Goal: Transaction & Acquisition: Purchase product/service

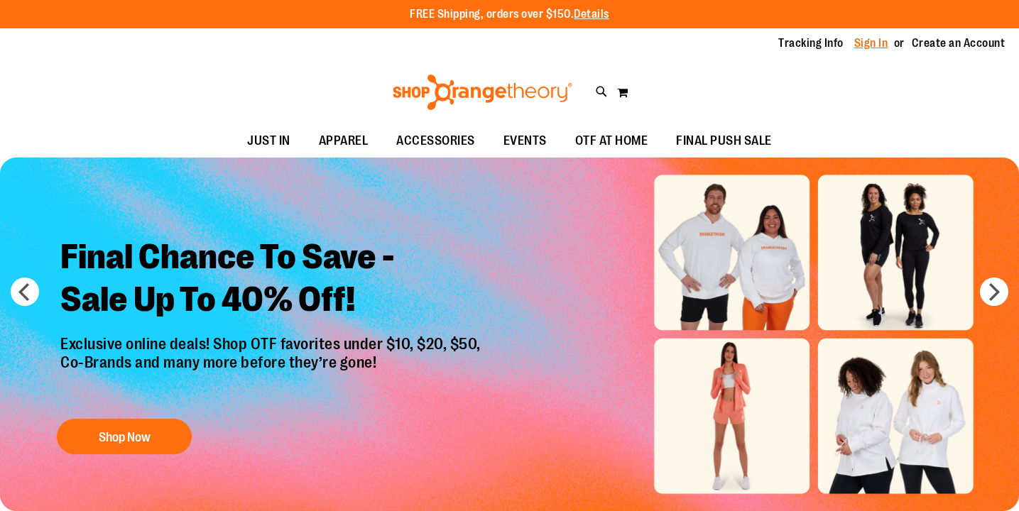
click at [869, 45] on link "Sign In" at bounding box center [871, 43] width 34 height 16
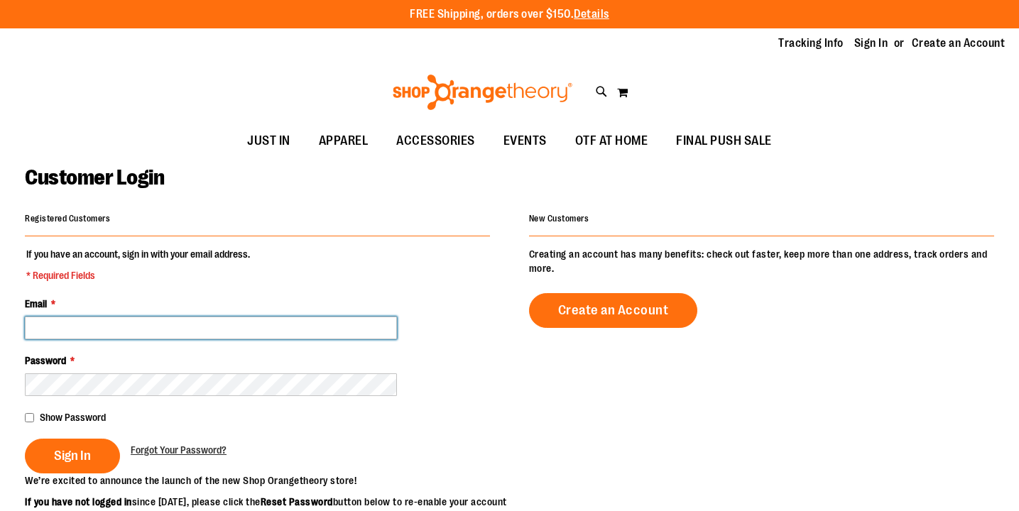
click at [242, 321] on input "Email *" at bounding box center [211, 328] width 372 height 23
type input "**********"
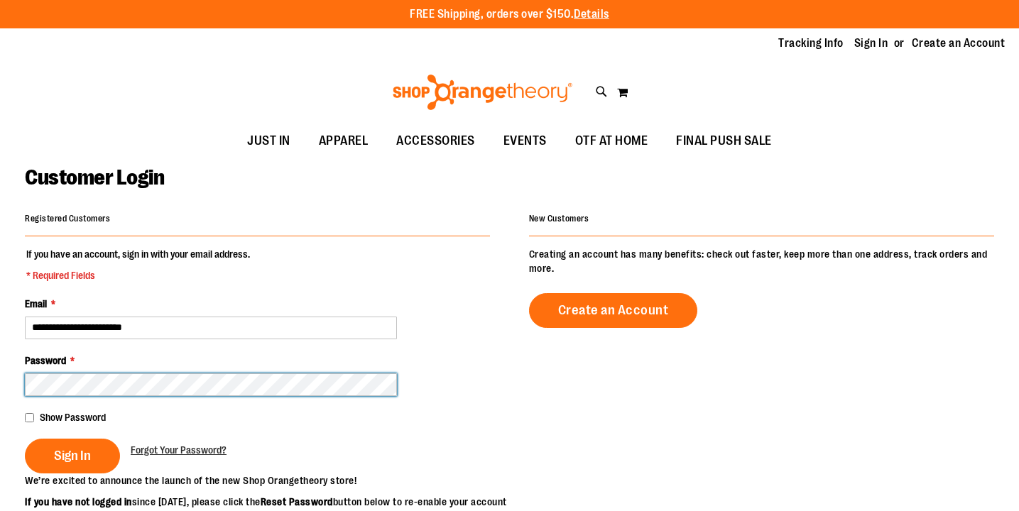
click at [25, 439] on button "Sign In" at bounding box center [72, 456] width 95 height 35
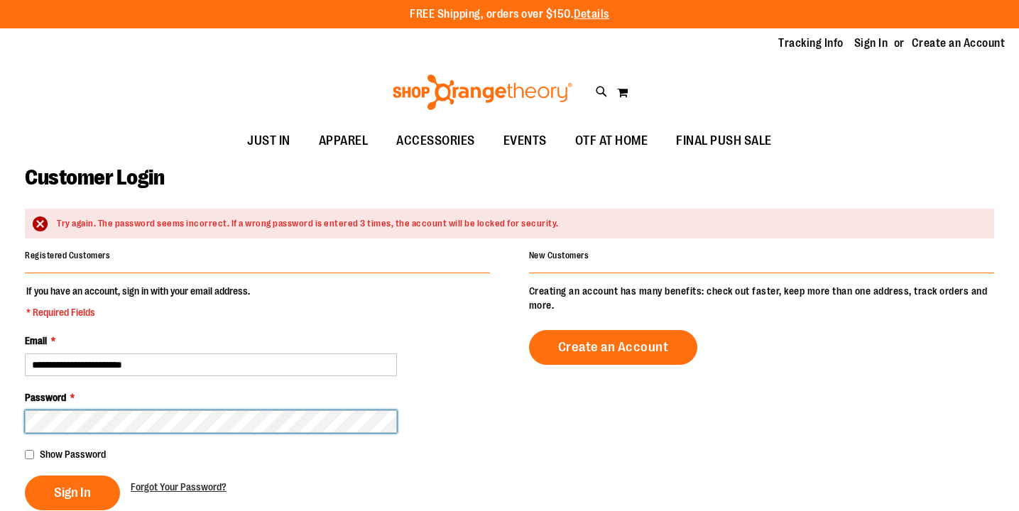
click at [25, 476] on button "Sign In" at bounding box center [72, 493] width 95 height 35
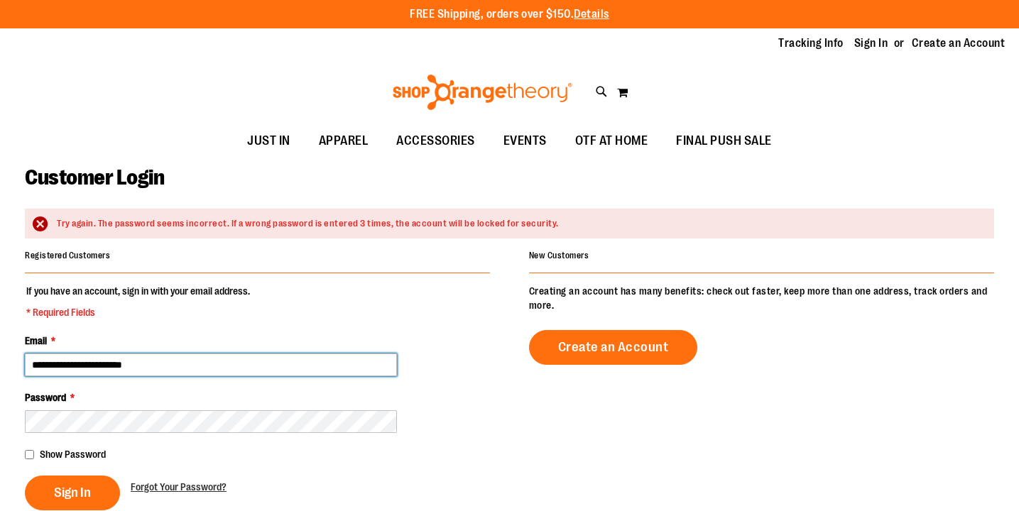
click at [35, 366] on input "**********" at bounding box center [211, 364] width 372 height 23
type input "**********"
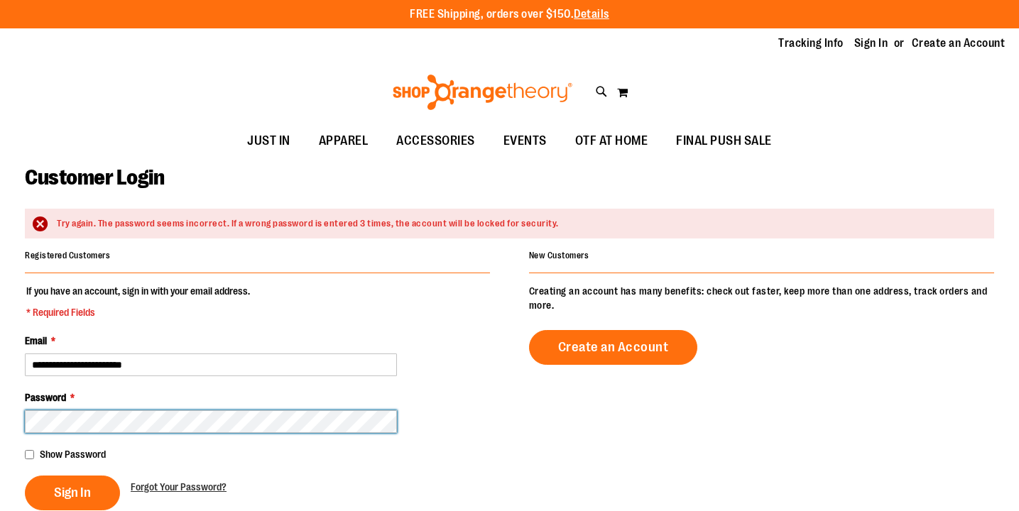
click at [25, 476] on button "Sign In" at bounding box center [72, 493] width 95 height 35
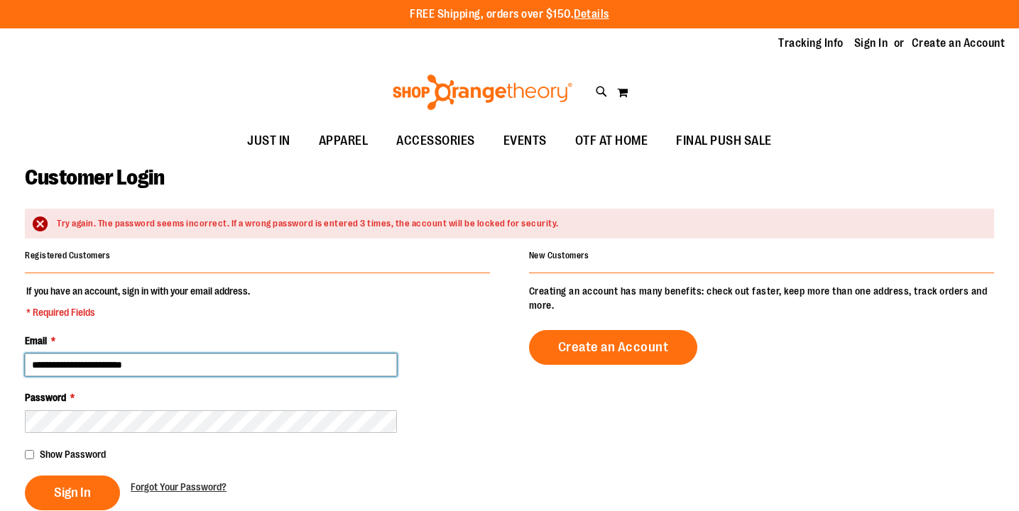
click at [170, 365] on input "**********" at bounding box center [211, 364] width 372 height 23
drag, startPoint x: 170, startPoint y: 365, endPoint x: -1, endPoint y: 363, distance: 170.3
click at [0, 363] on main "**********" at bounding box center [509, 486] width 1019 height 657
paste input "**********"
type input "**********"
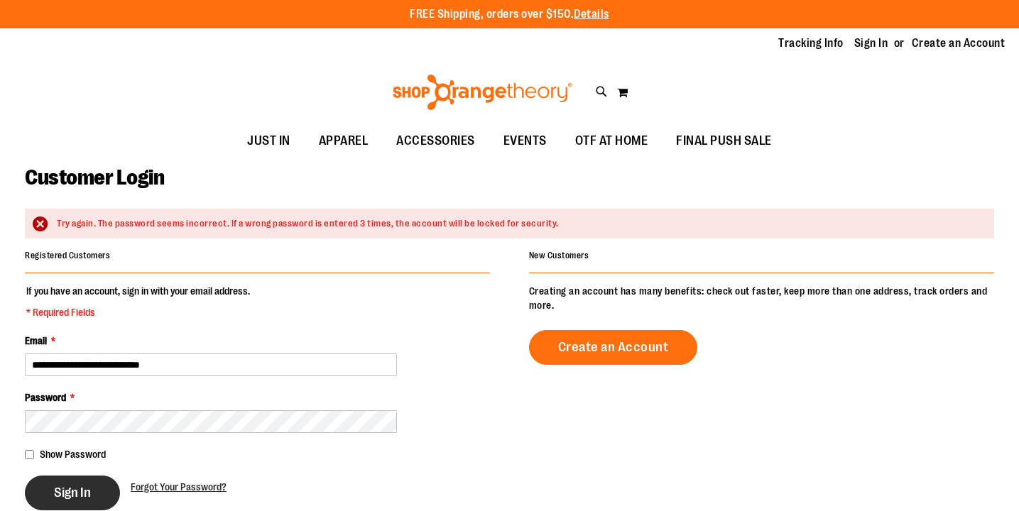
click at [82, 495] on span "Sign In" at bounding box center [72, 493] width 37 height 16
click at [173, 488] on span "Forgot Your Password?" at bounding box center [179, 486] width 96 height 11
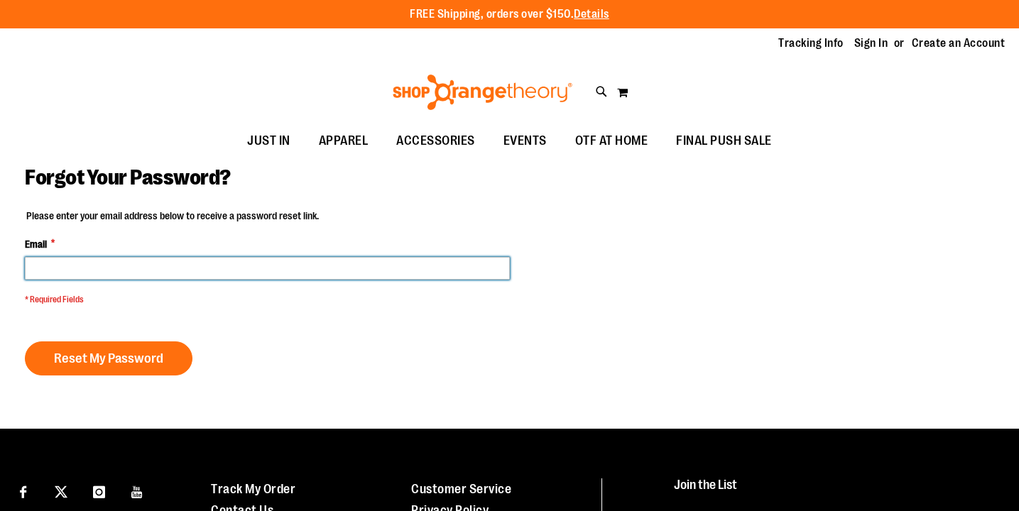
click at [155, 270] on input "Email *" at bounding box center [267, 268] width 485 height 23
type input "**********"
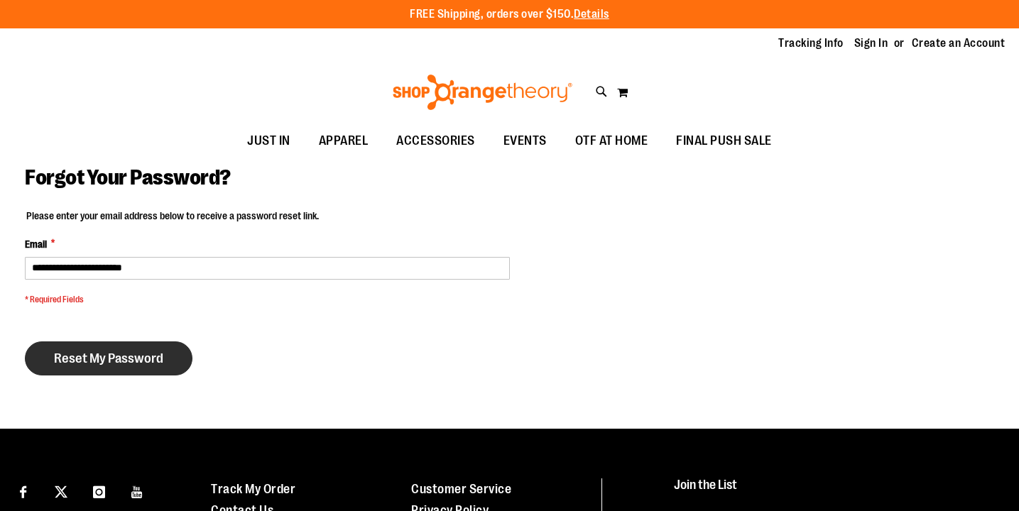
click at [129, 357] on span "Reset My Password" at bounding box center [108, 359] width 109 height 16
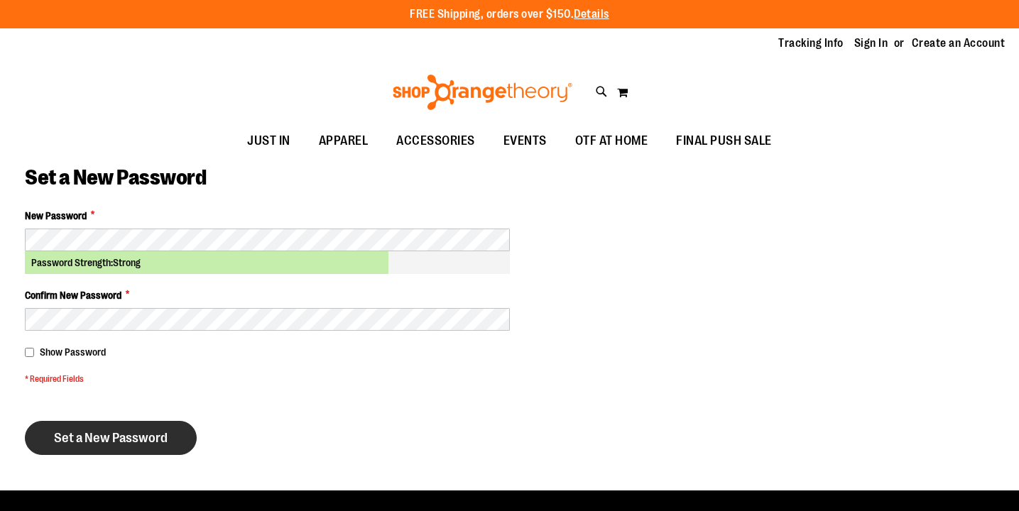
click at [96, 437] on span "Set a New Password" at bounding box center [111, 438] width 114 height 16
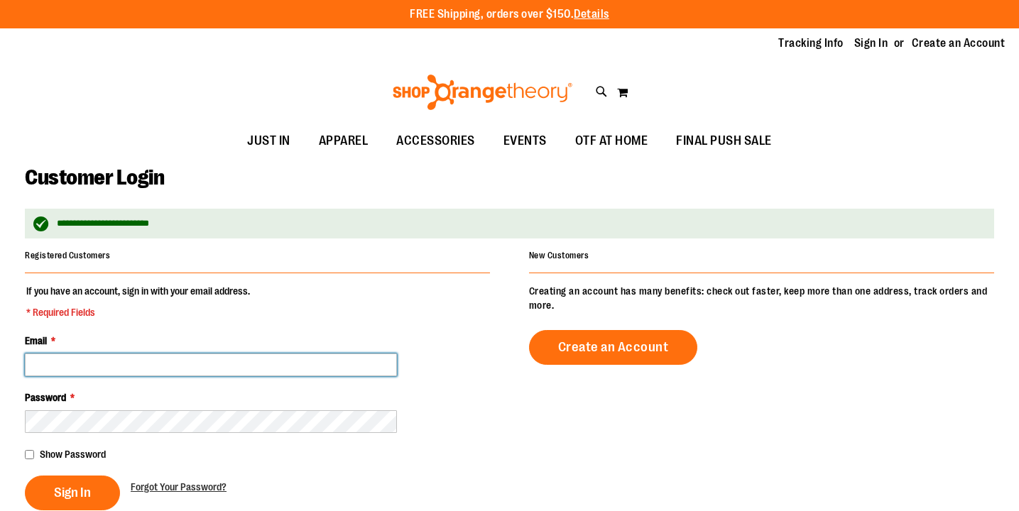
click at [87, 355] on input "Email *" at bounding box center [211, 364] width 372 height 23
type input "**********"
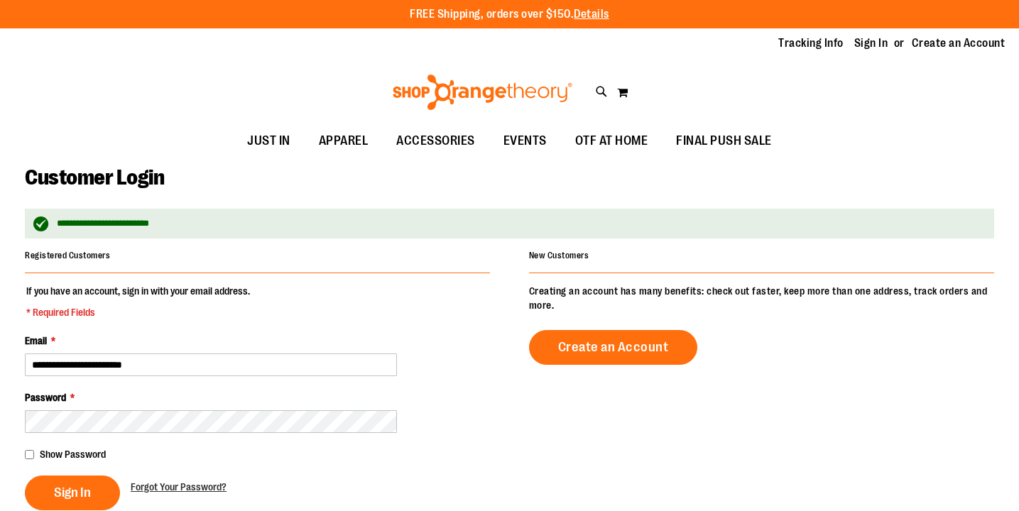
click at [114, 440] on fieldset "**********" at bounding box center [257, 397] width 465 height 226
click at [62, 492] on span "Sign In" at bounding box center [72, 493] width 37 height 16
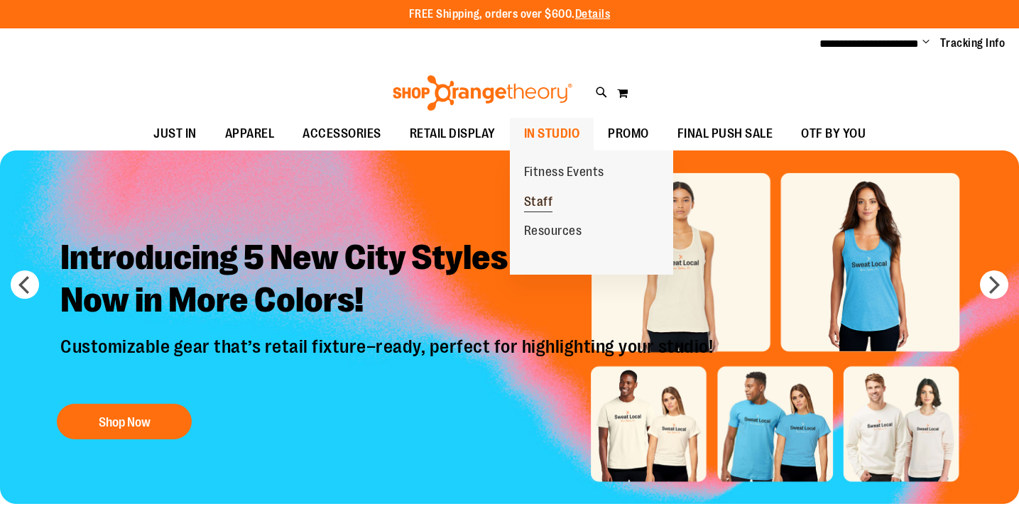
click at [534, 203] on span "Staff" at bounding box center [538, 203] width 29 height 18
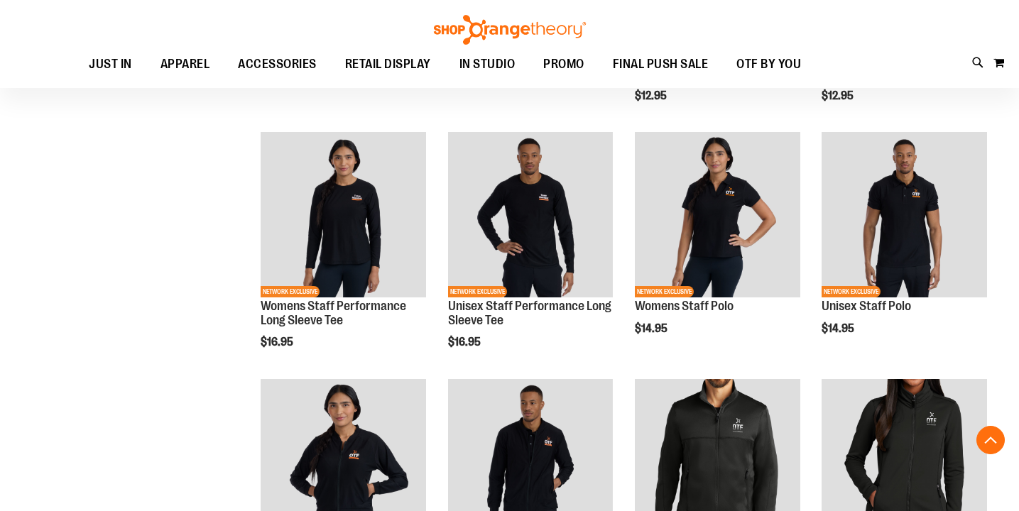
scroll to position [397, 0]
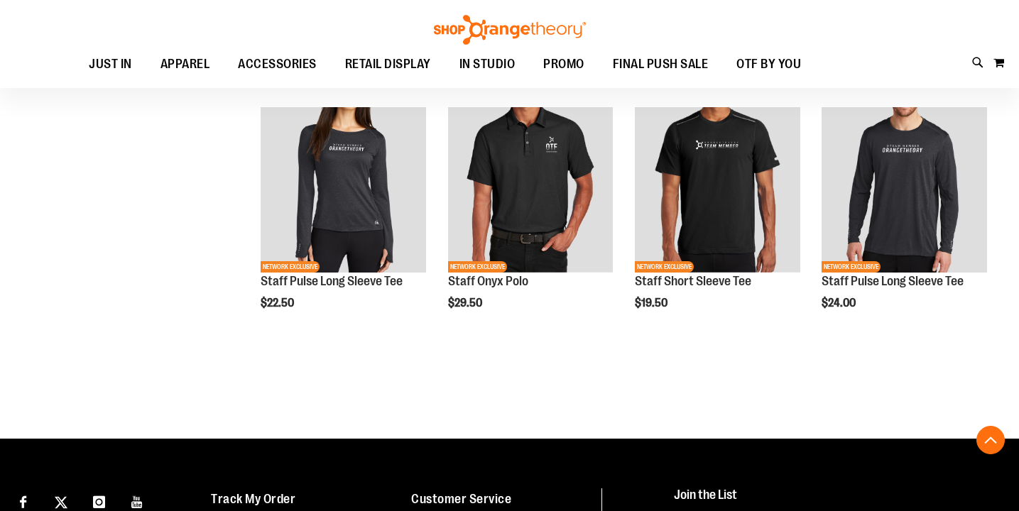
scroll to position [1160, 0]
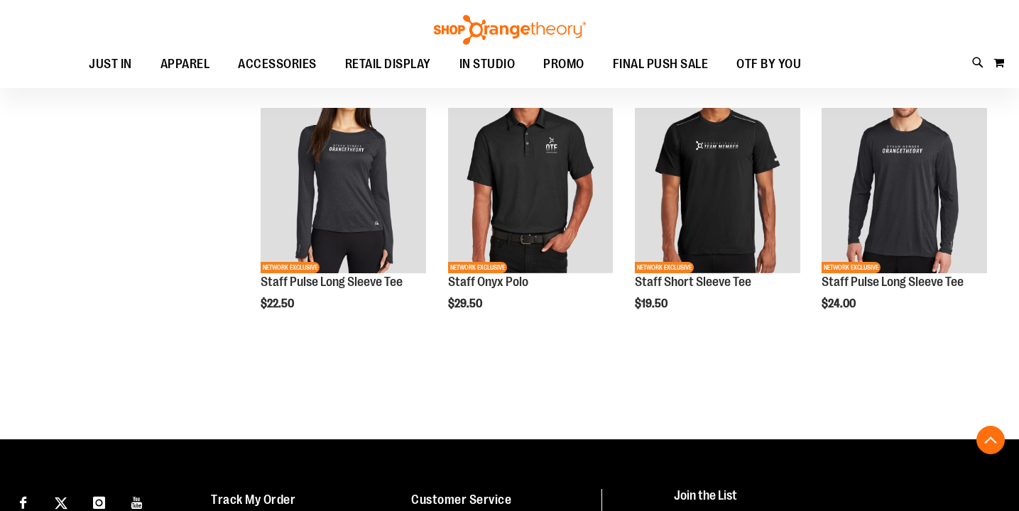
drag, startPoint x: 444, startPoint y: 412, endPoint x: 509, endPoint y: 369, distance: 78.3
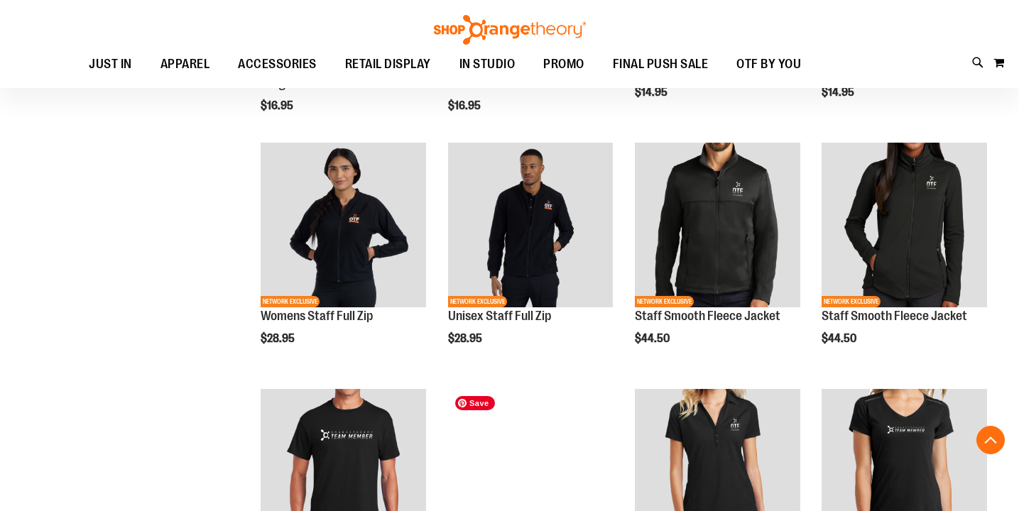
scroll to position [628, 0]
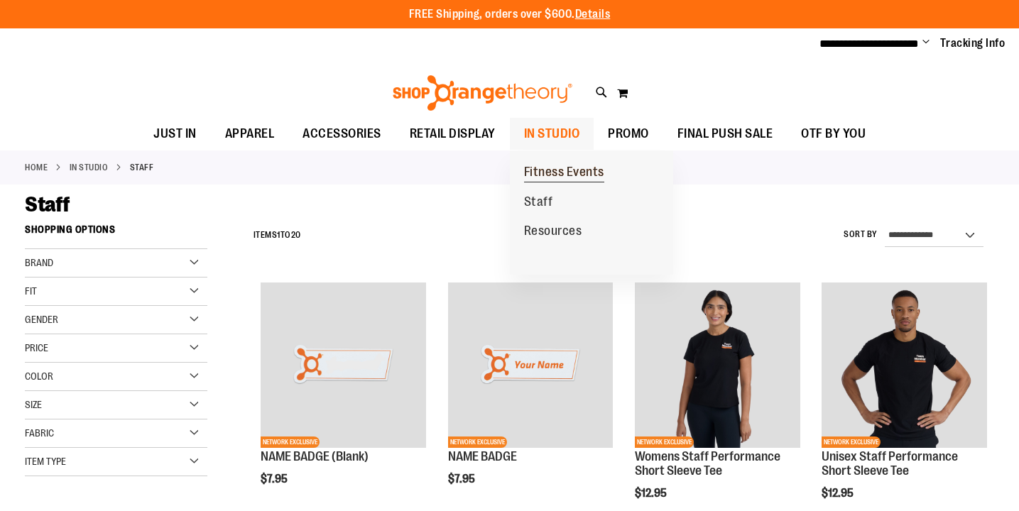
click at [543, 175] on span "Fitness Events" at bounding box center [564, 174] width 80 height 18
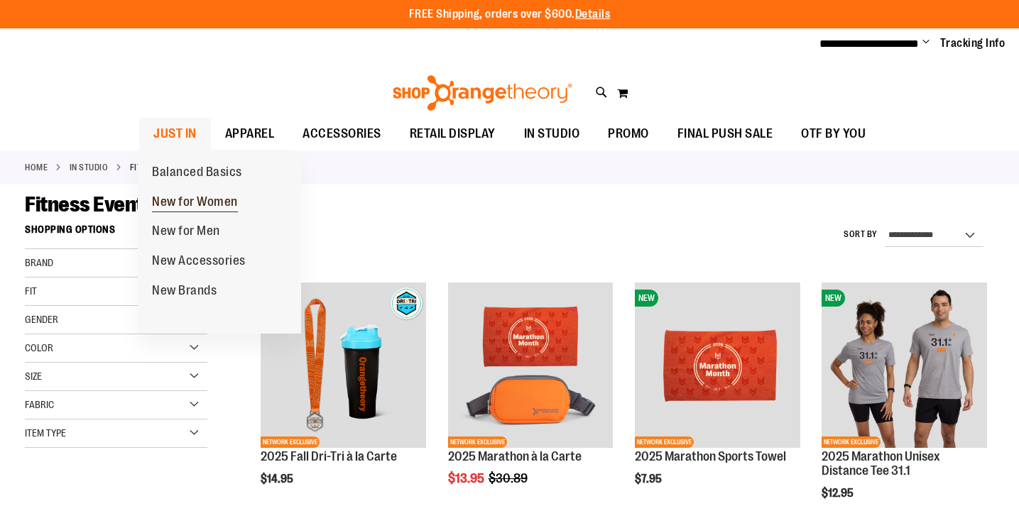
click at [185, 200] on span "New for Women" at bounding box center [195, 203] width 86 height 18
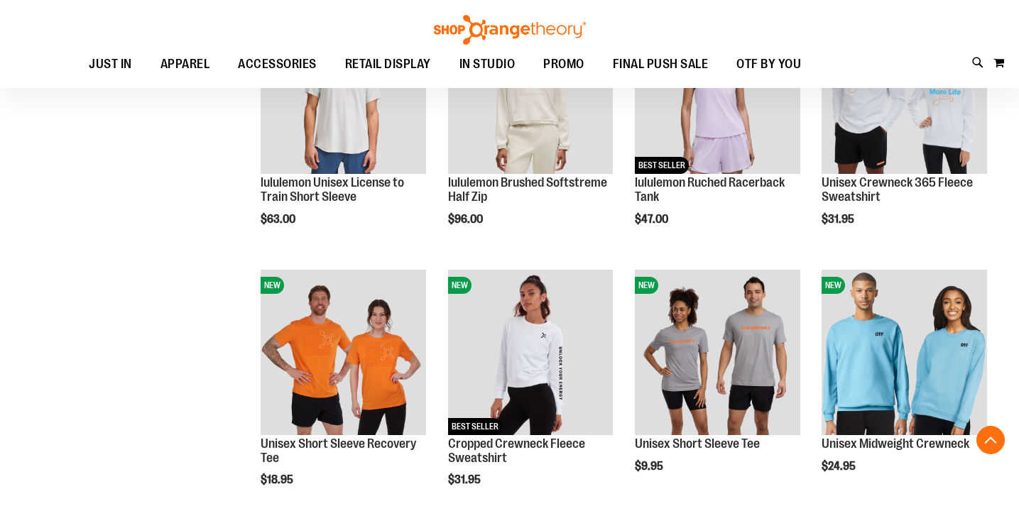
scroll to position [1058, 0]
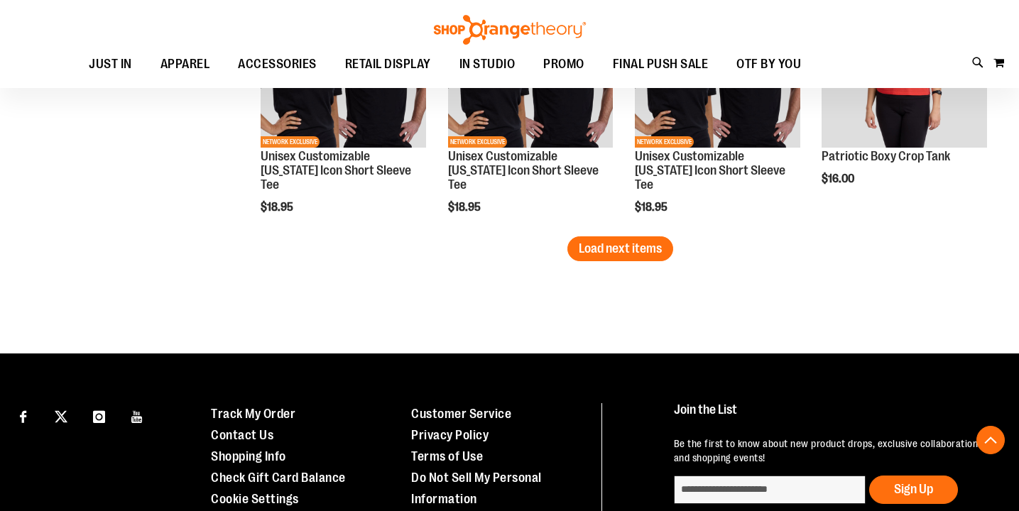
scroll to position [2387, 0]
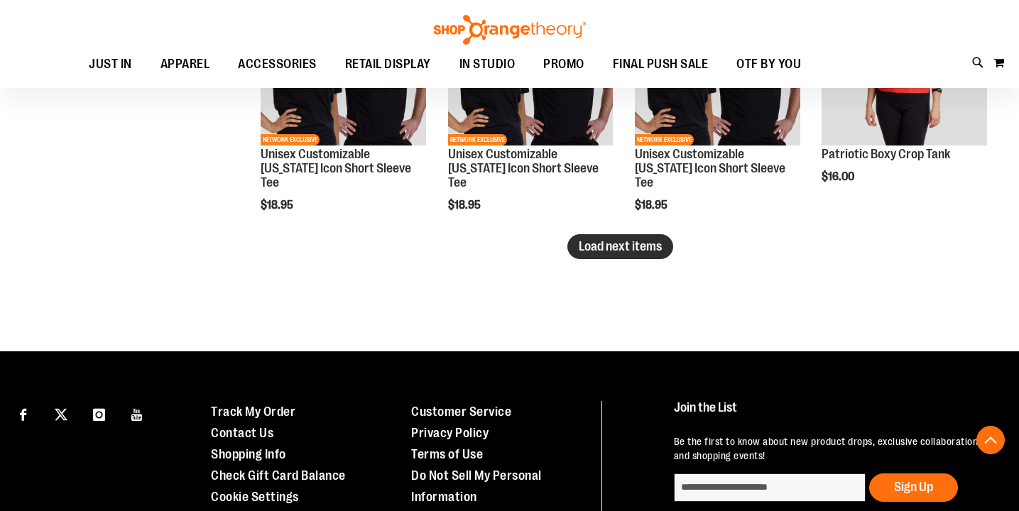
click at [591, 250] on span "Load next items" at bounding box center [619, 246] width 83 height 14
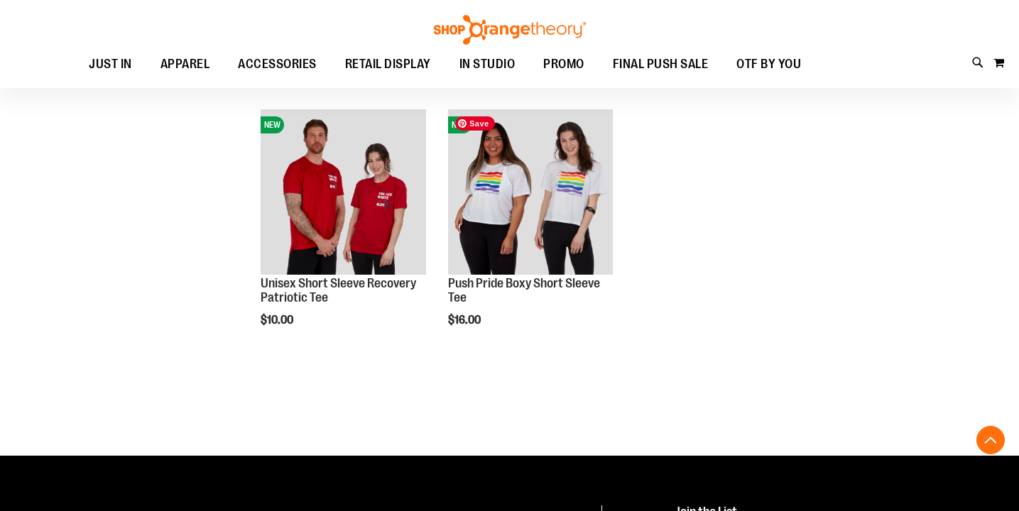
scroll to position [2777, 0]
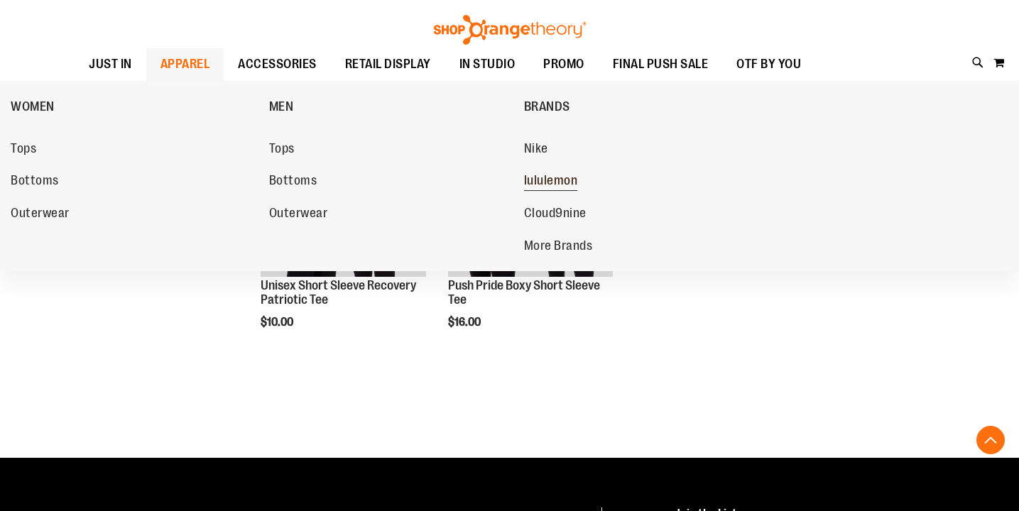
click at [554, 179] on span "lululemon" at bounding box center [551, 182] width 54 height 18
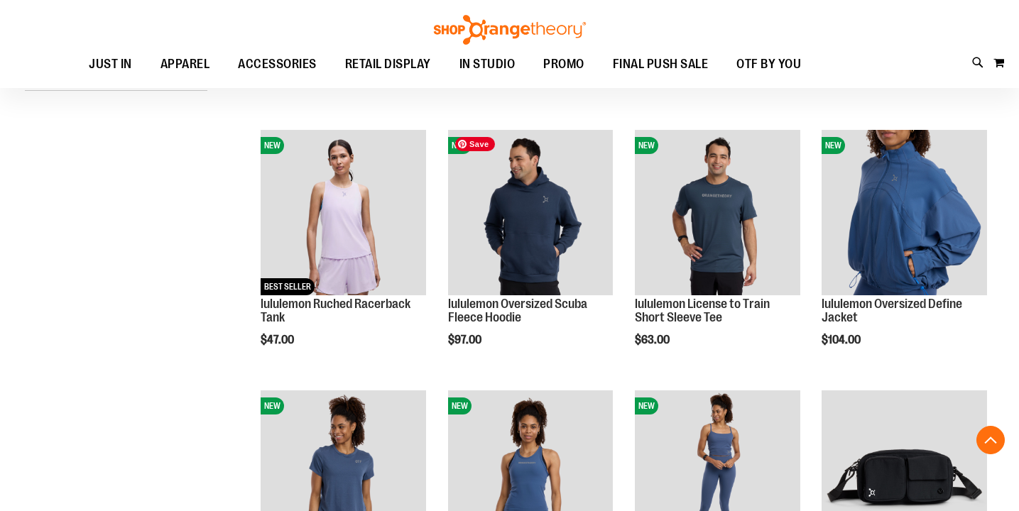
scroll to position [411, 0]
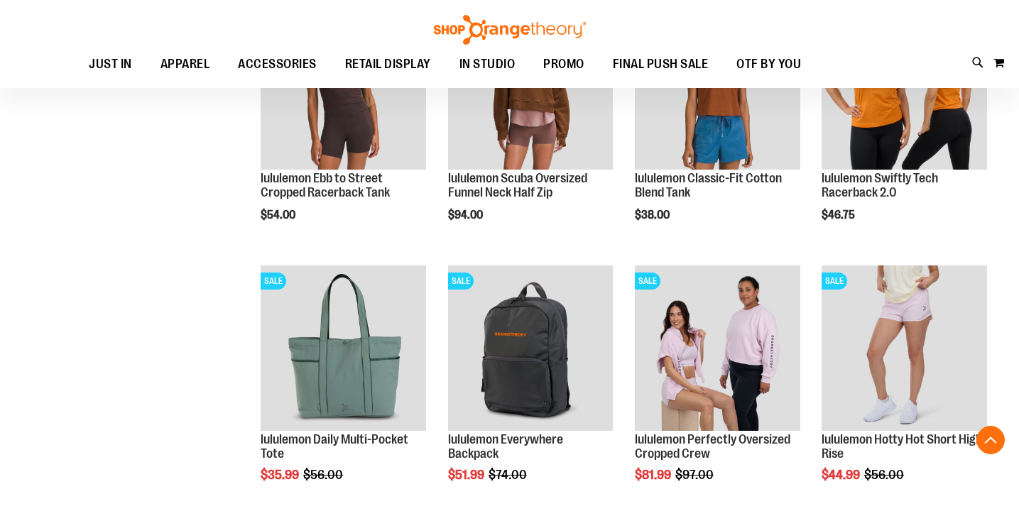
scroll to position [1060, 0]
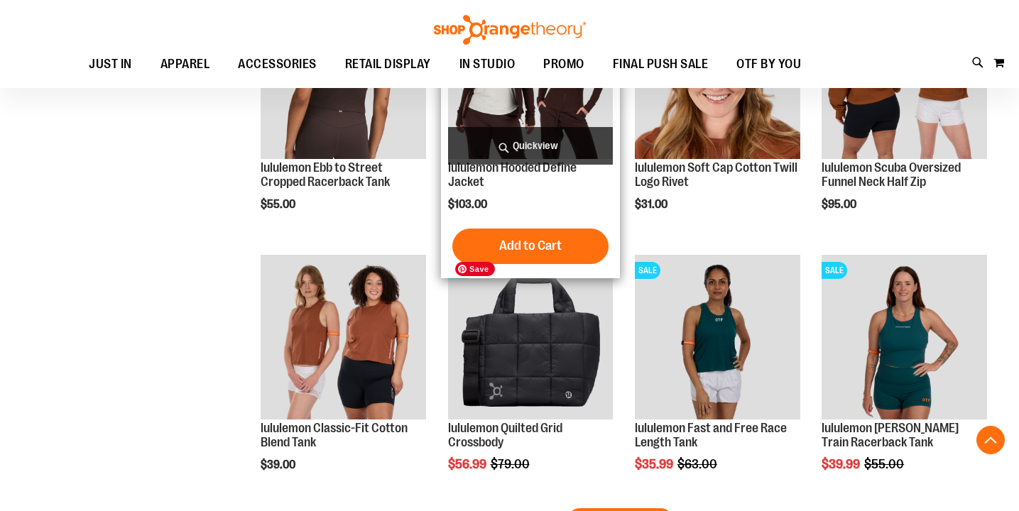
scroll to position [2116, 0]
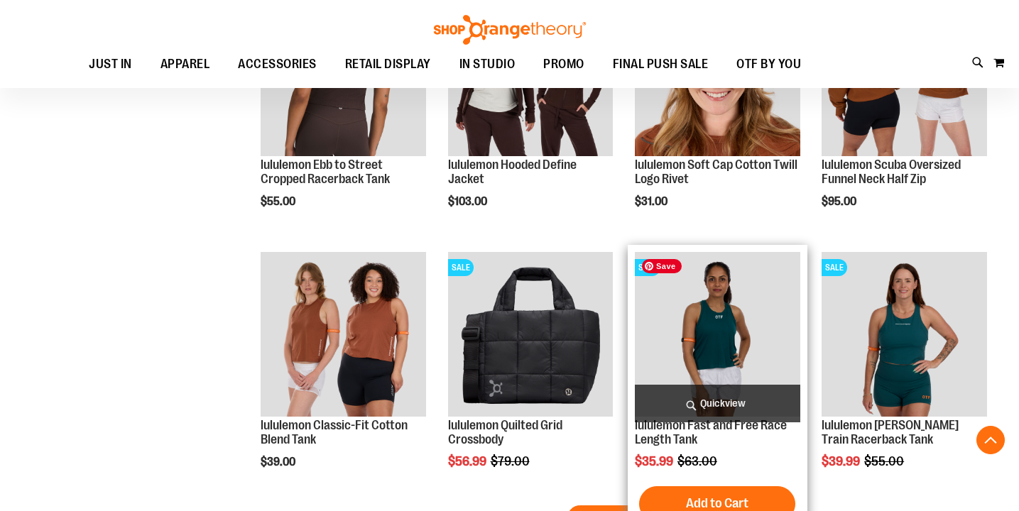
click at [747, 348] on img "product" at bounding box center [717, 334] width 165 height 165
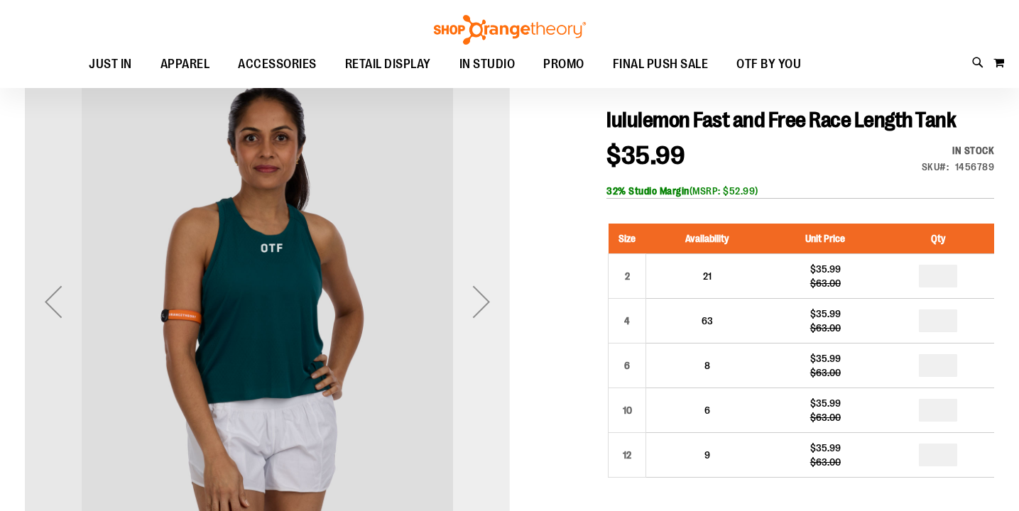
scroll to position [139, 0]
click at [477, 299] on div "Next" at bounding box center [481, 301] width 57 height 57
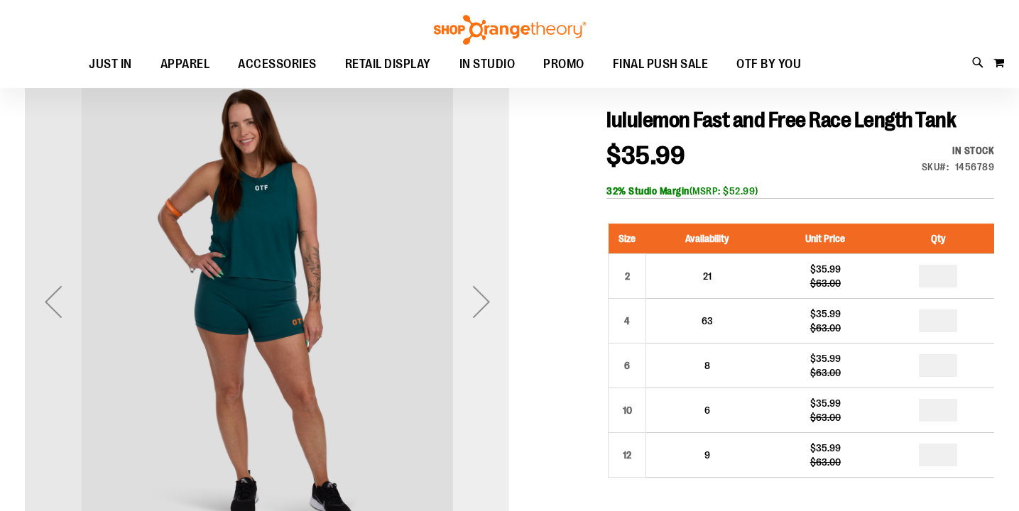
click at [477, 299] on div "Next" at bounding box center [481, 301] width 57 height 57
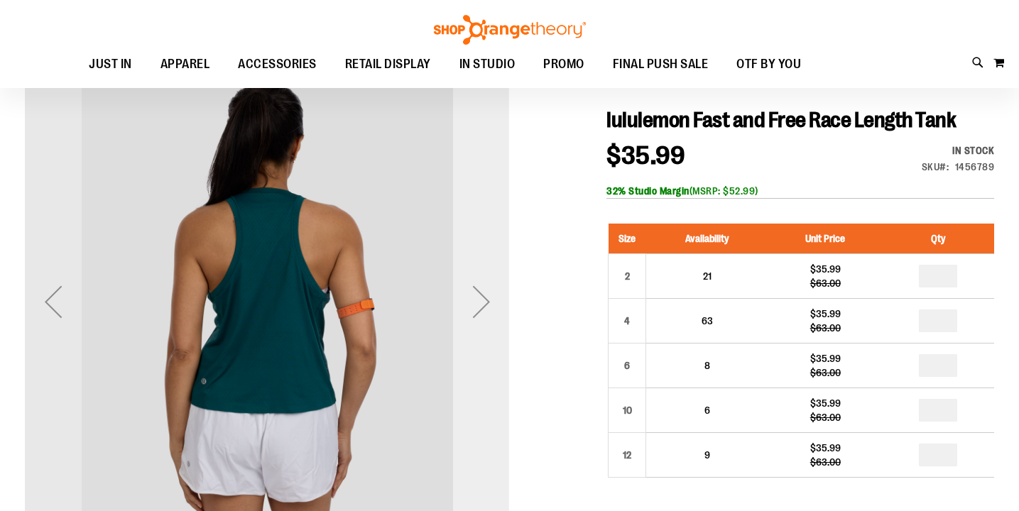
click at [477, 299] on div "Next" at bounding box center [481, 301] width 57 height 57
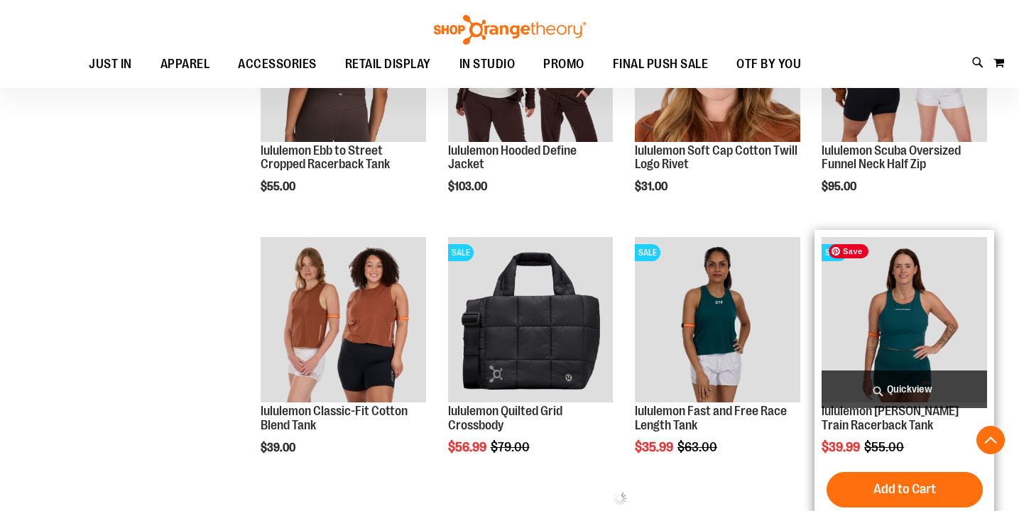
scroll to position [607, 0]
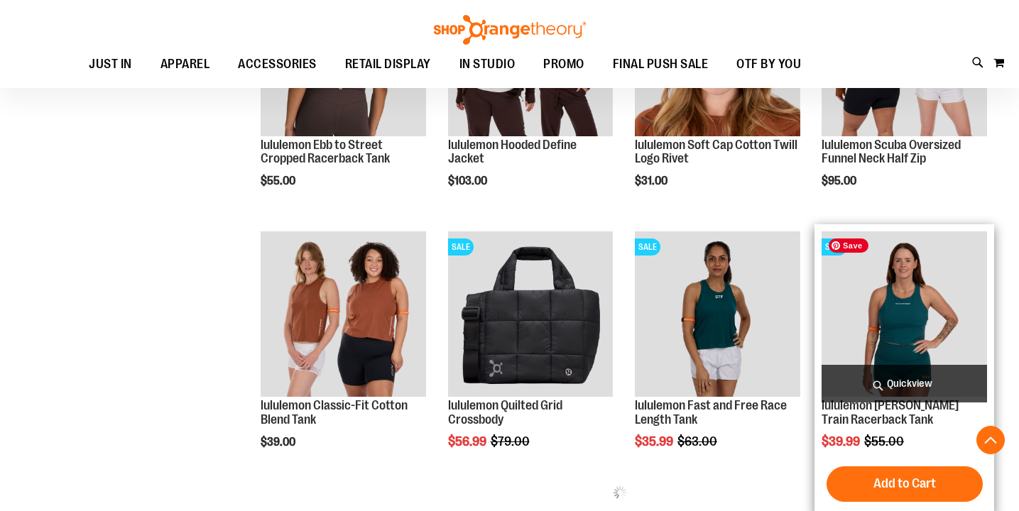
click at [916, 303] on img "product" at bounding box center [903, 313] width 165 height 165
click at [913, 306] on img "product" at bounding box center [903, 313] width 165 height 165
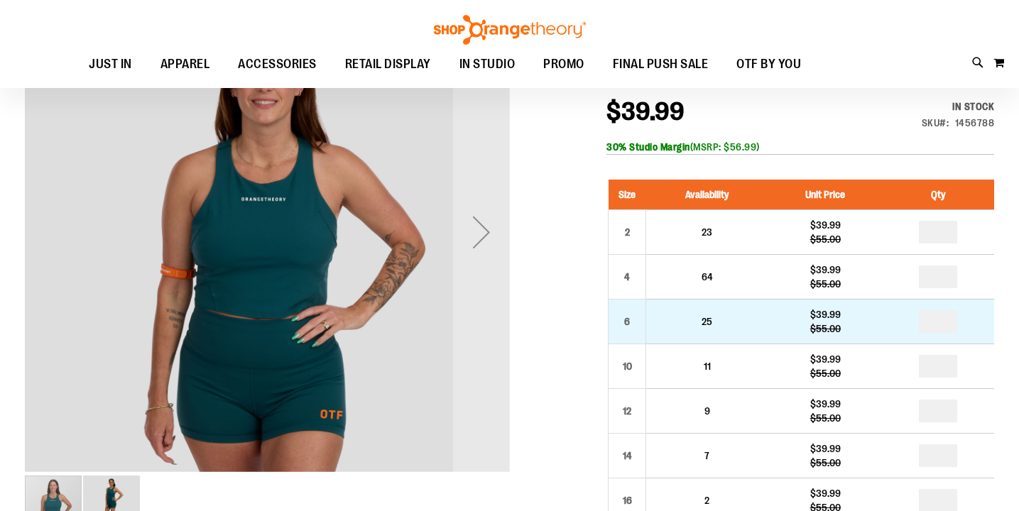
scroll to position [210, 0]
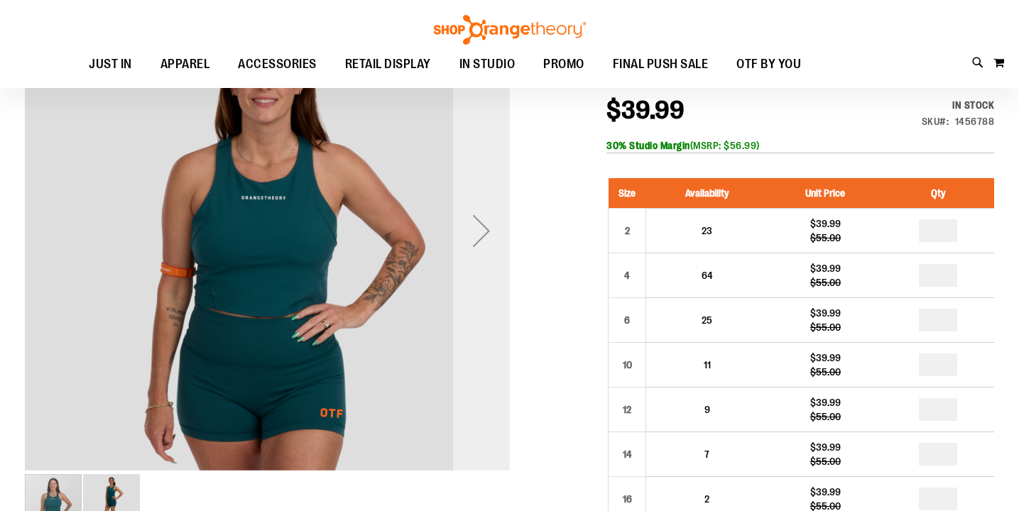
click at [476, 224] on div "Next" at bounding box center [481, 230] width 57 height 57
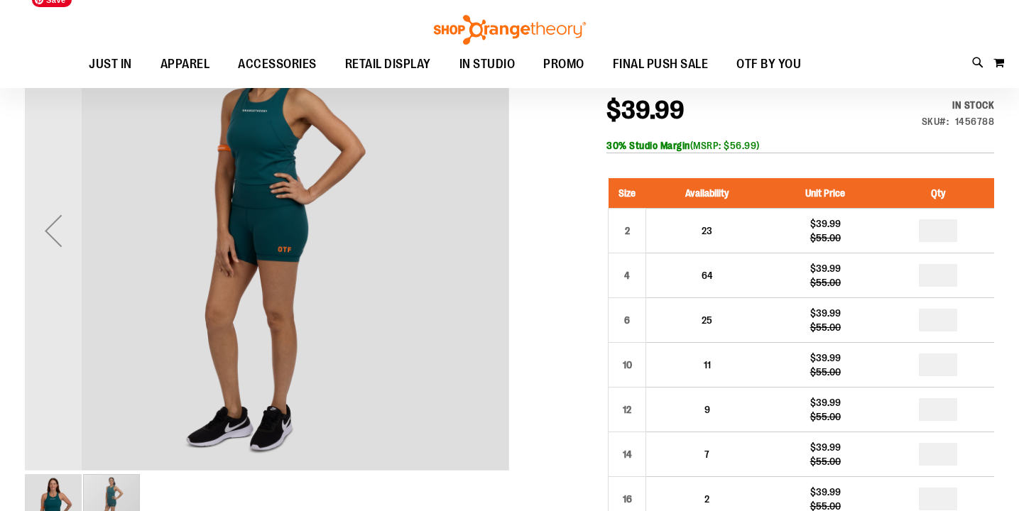
scroll to position [0, 0]
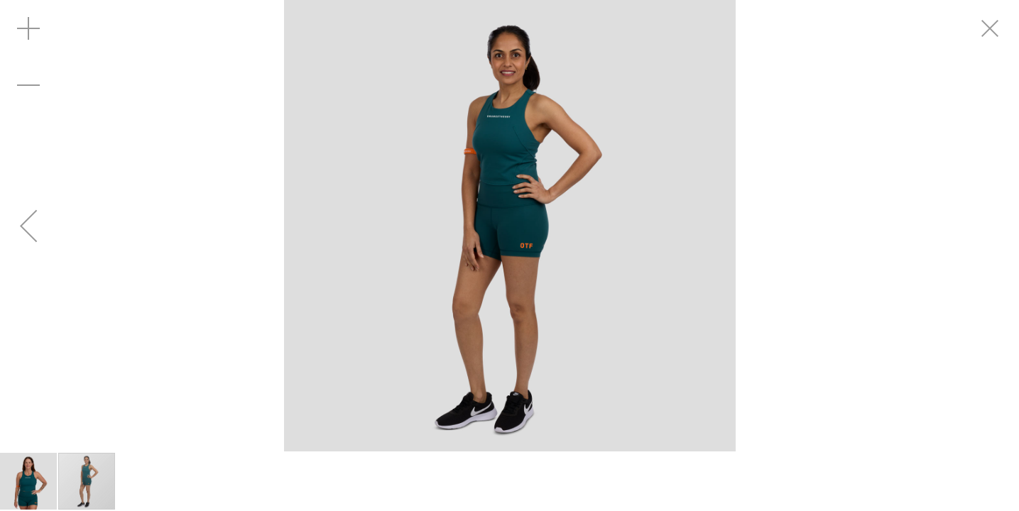
click at [84, 473] on div "carousel" at bounding box center [86, 481] width 57 height 57
click at [29, 228] on div "Previous" at bounding box center [28, 225] width 57 height 57
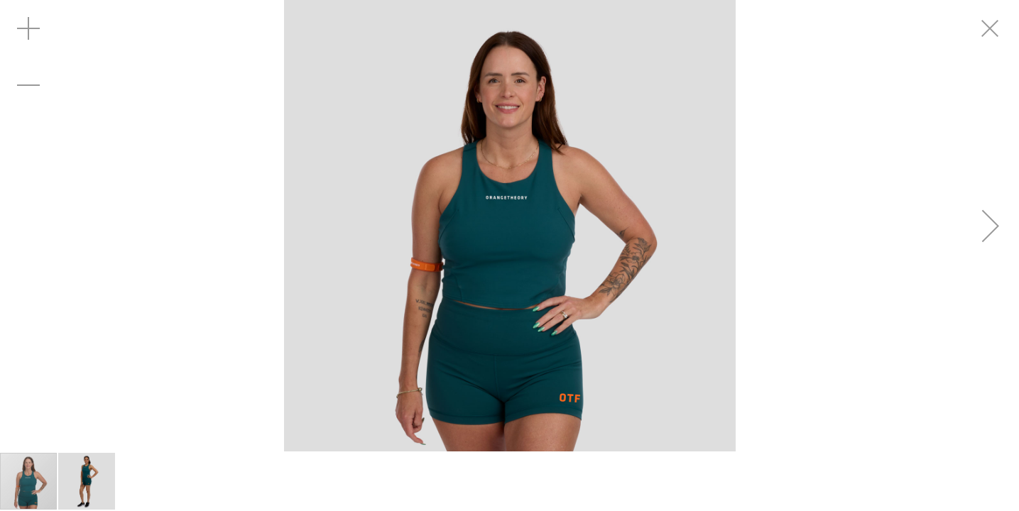
click at [29, 228] on div "carousel" at bounding box center [509, 225] width 1019 height 451
click at [995, 234] on div "Next" at bounding box center [990, 225] width 57 height 57
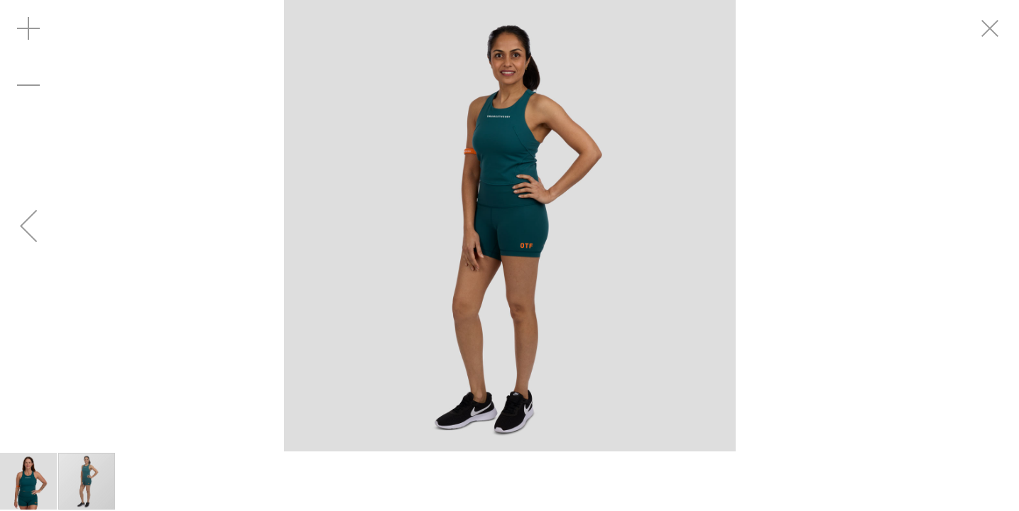
click at [995, 234] on div "carousel" at bounding box center [509, 225] width 1019 height 451
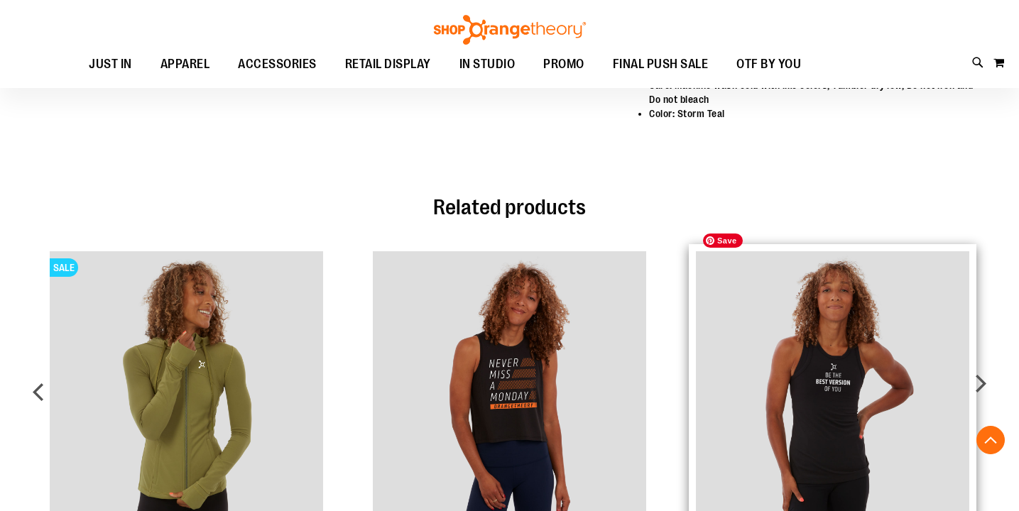
scroll to position [1071, 0]
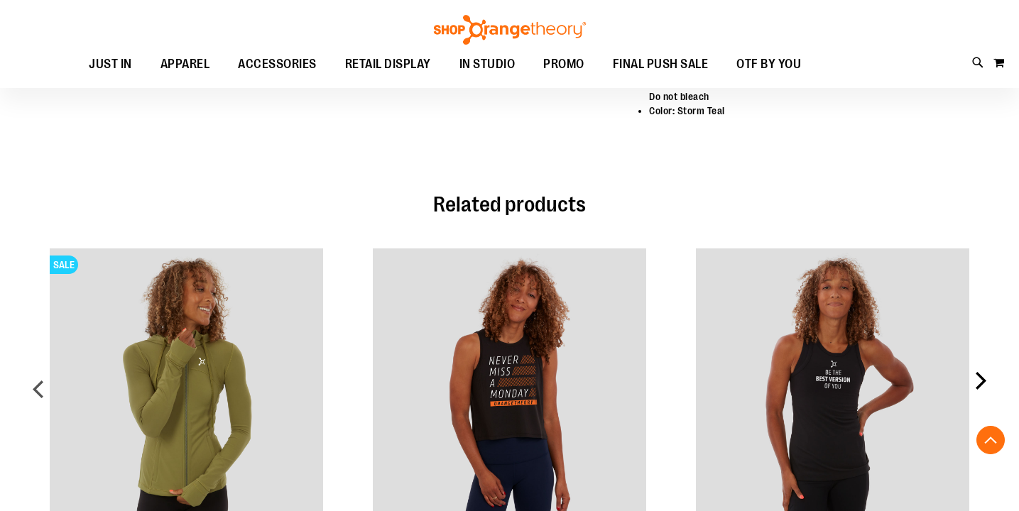
click at [982, 358] on div "next" at bounding box center [979, 394] width 28 height 334
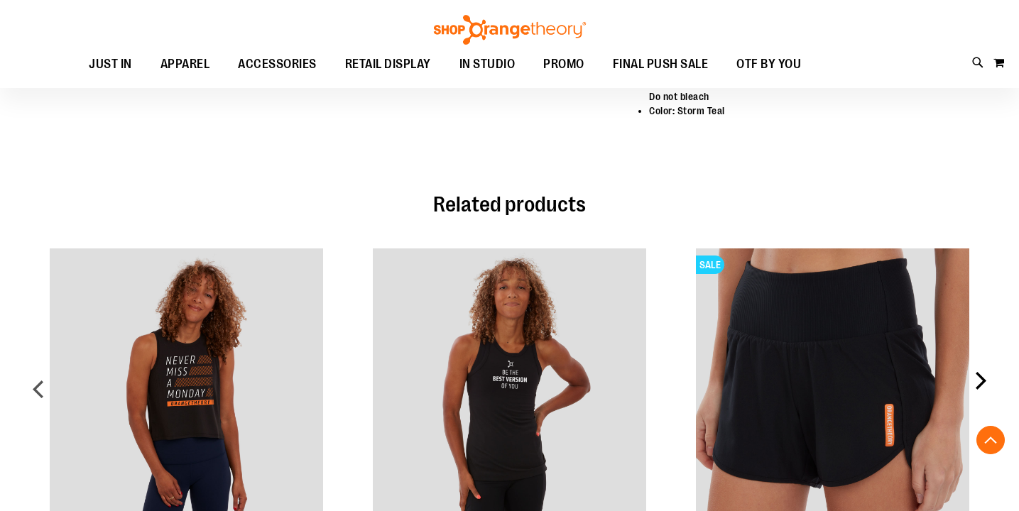
click at [982, 358] on div "next" at bounding box center [979, 394] width 28 height 334
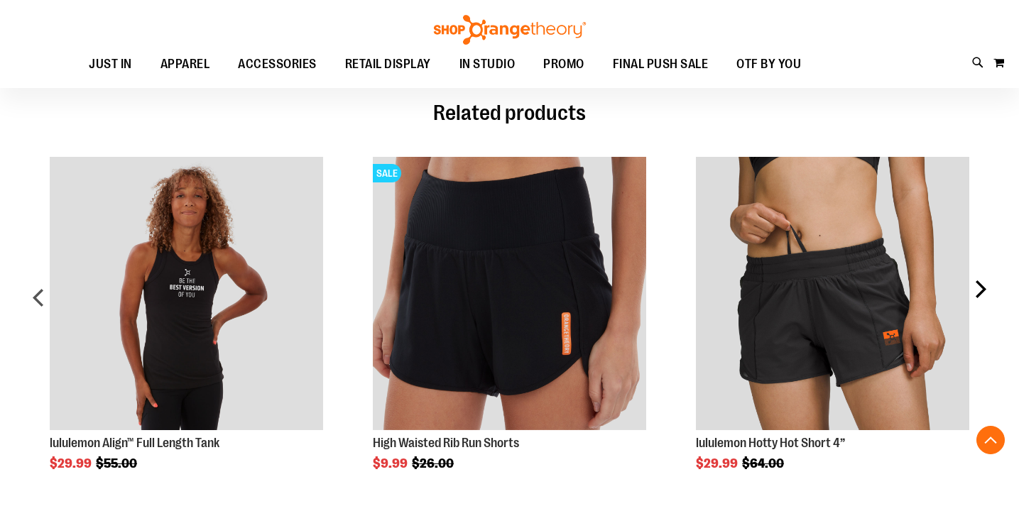
scroll to position [1161, 0]
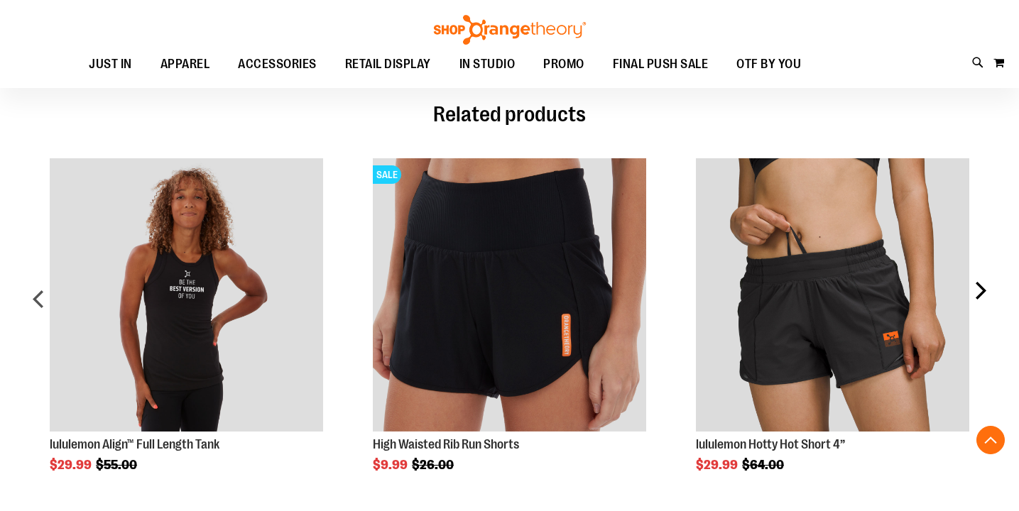
click at [978, 263] on div "next" at bounding box center [979, 304] width 28 height 334
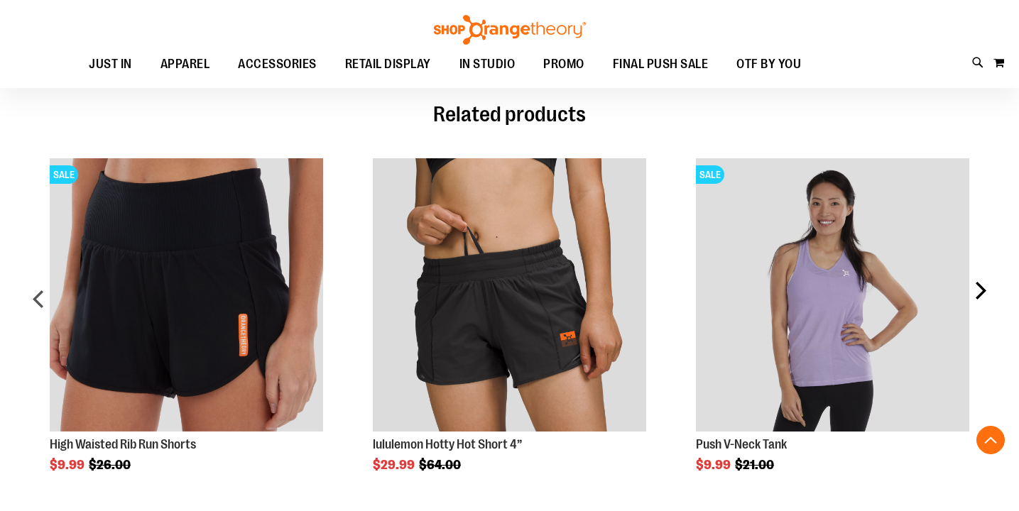
click at [979, 263] on div "next" at bounding box center [979, 304] width 28 height 334
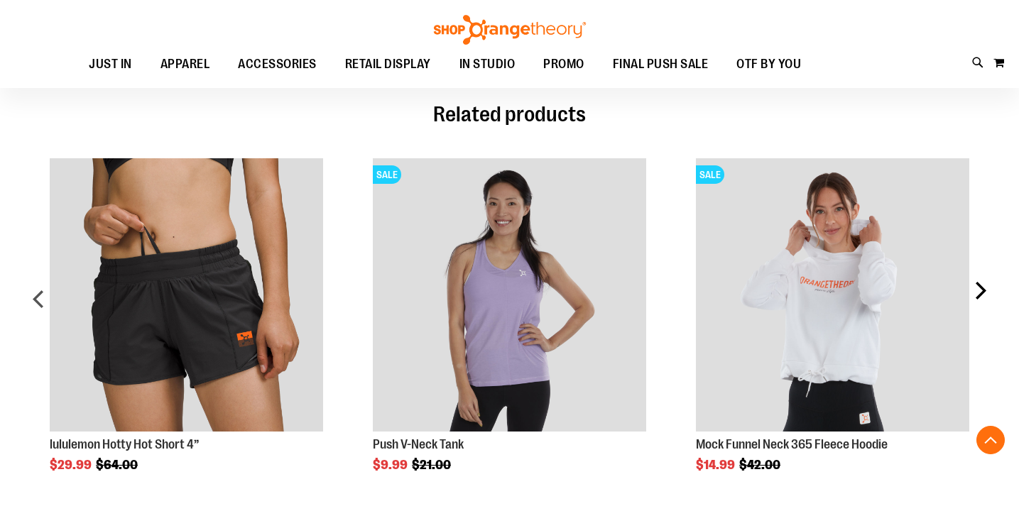
click at [979, 263] on div "next" at bounding box center [979, 304] width 28 height 334
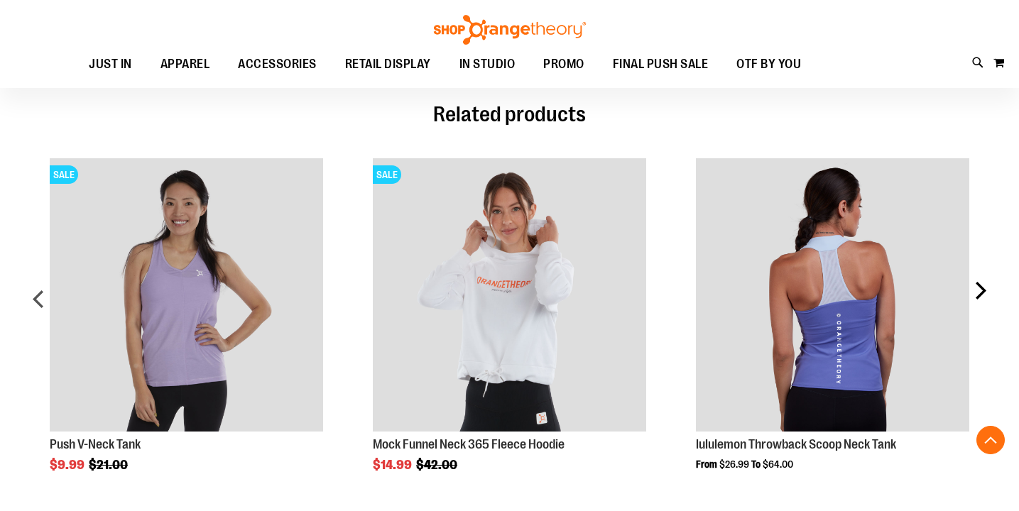
click at [979, 263] on div "next" at bounding box center [979, 304] width 28 height 334
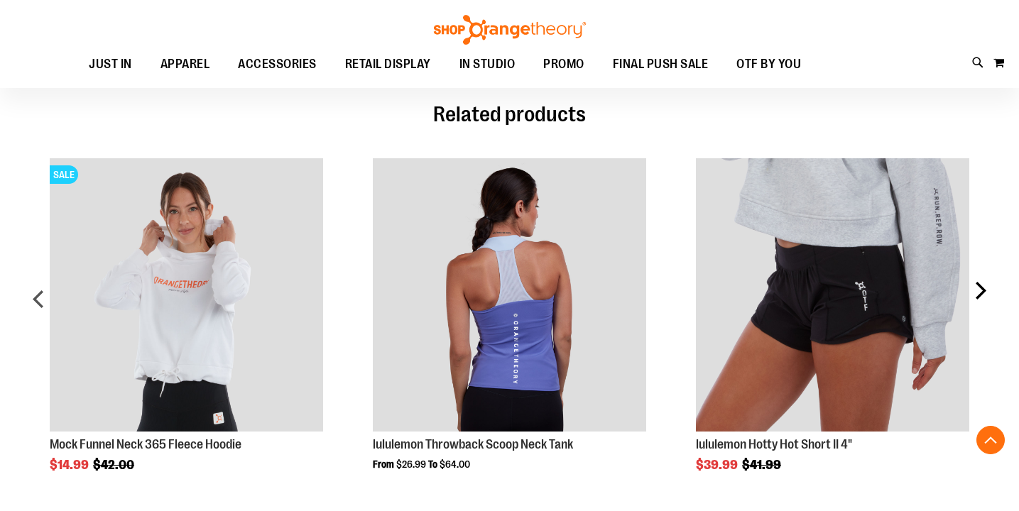
click at [979, 263] on div "next" at bounding box center [979, 304] width 28 height 334
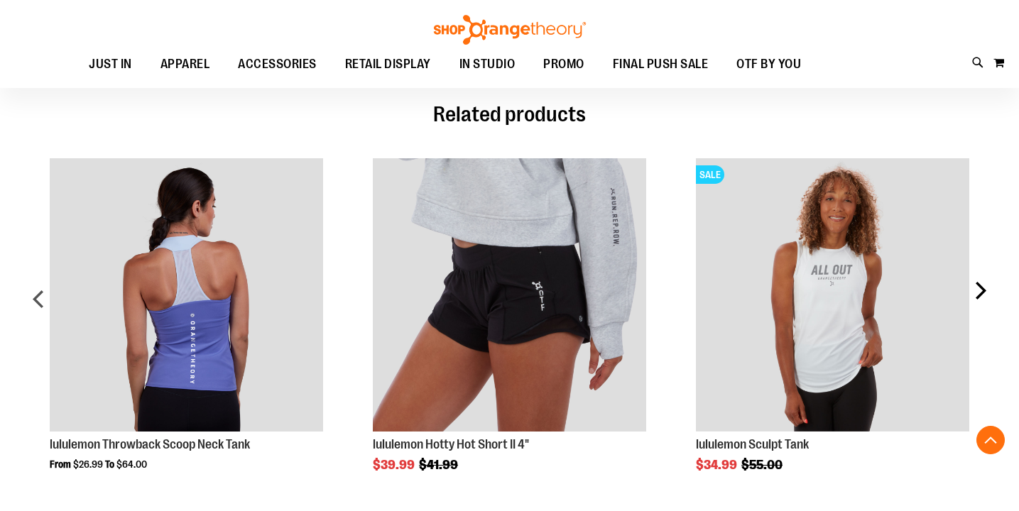
click at [979, 263] on div "next" at bounding box center [979, 304] width 28 height 334
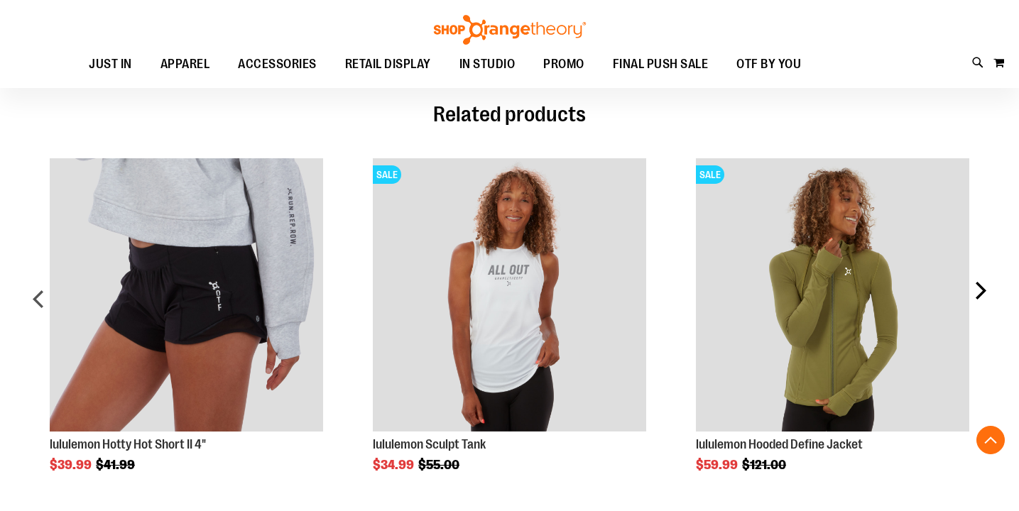
click at [979, 263] on div "next" at bounding box center [979, 304] width 28 height 334
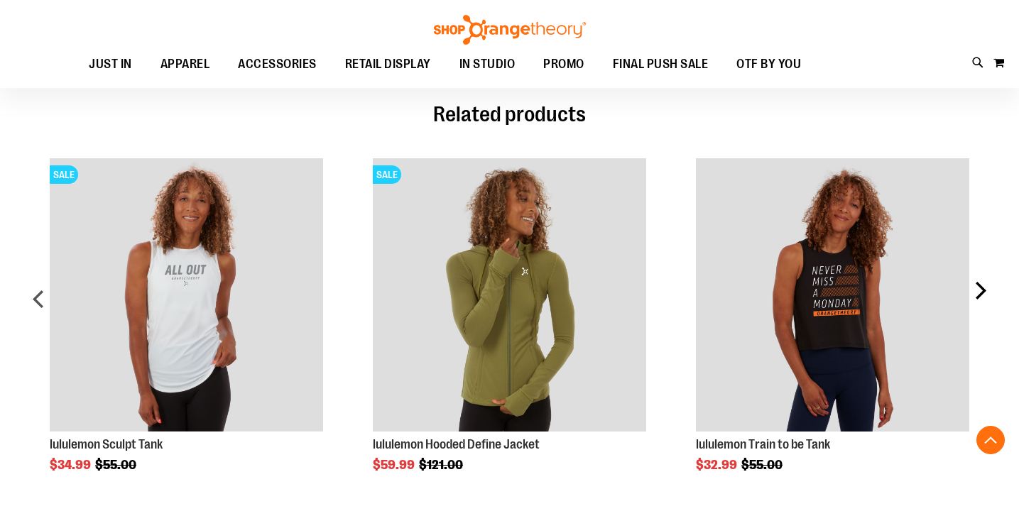
click at [979, 263] on div "next" at bounding box center [979, 304] width 28 height 334
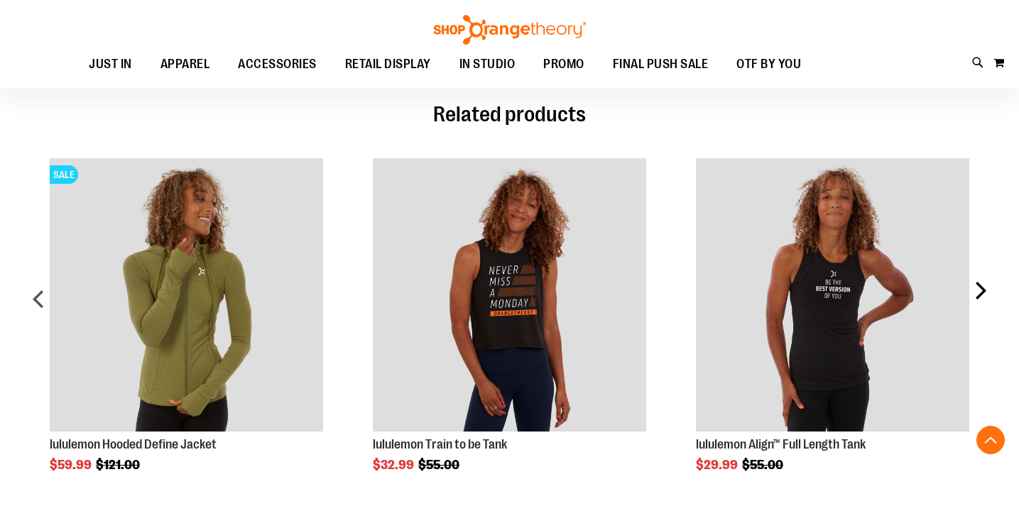
click at [979, 263] on div "next" at bounding box center [979, 304] width 28 height 334
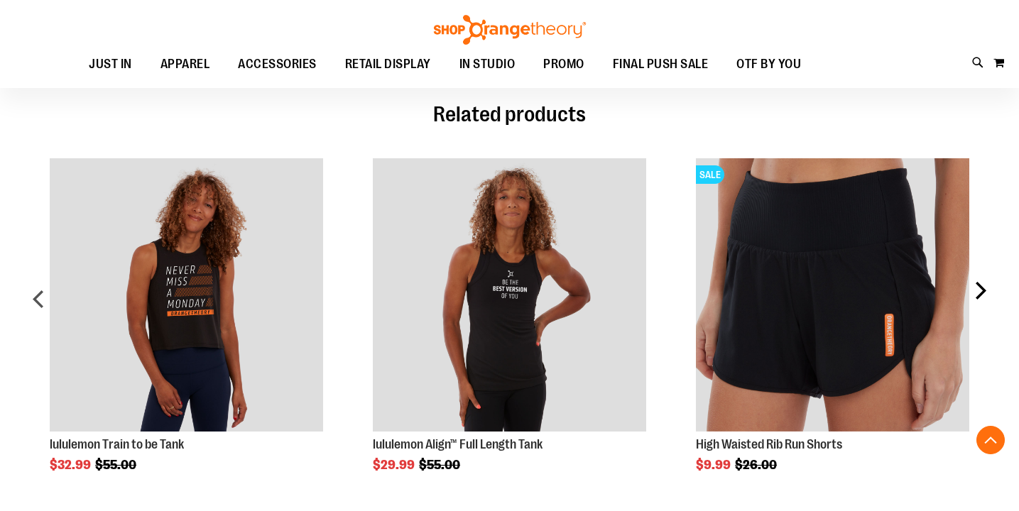
click at [979, 263] on div "next" at bounding box center [979, 304] width 28 height 334
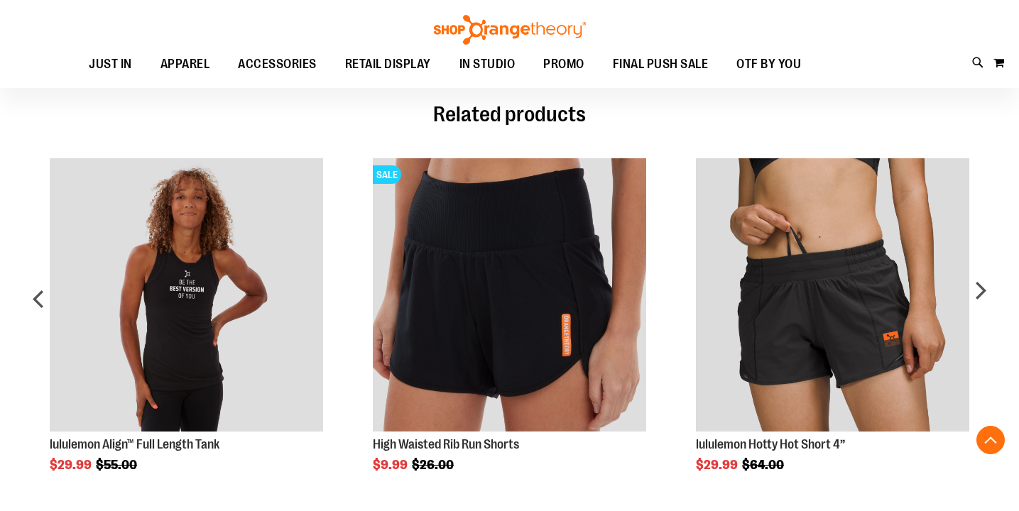
scroll to position [1165, 0]
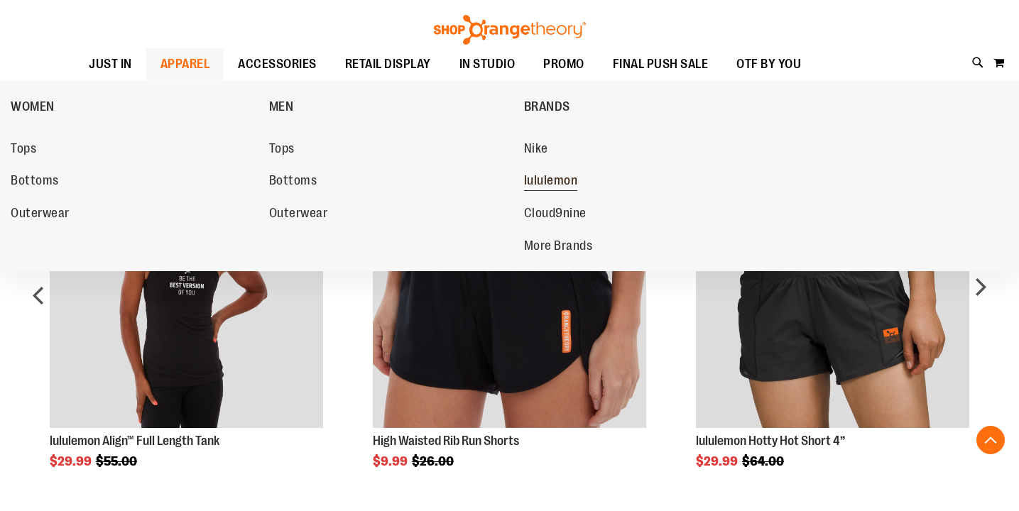
click at [545, 187] on span "lululemon" at bounding box center [551, 182] width 54 height 18
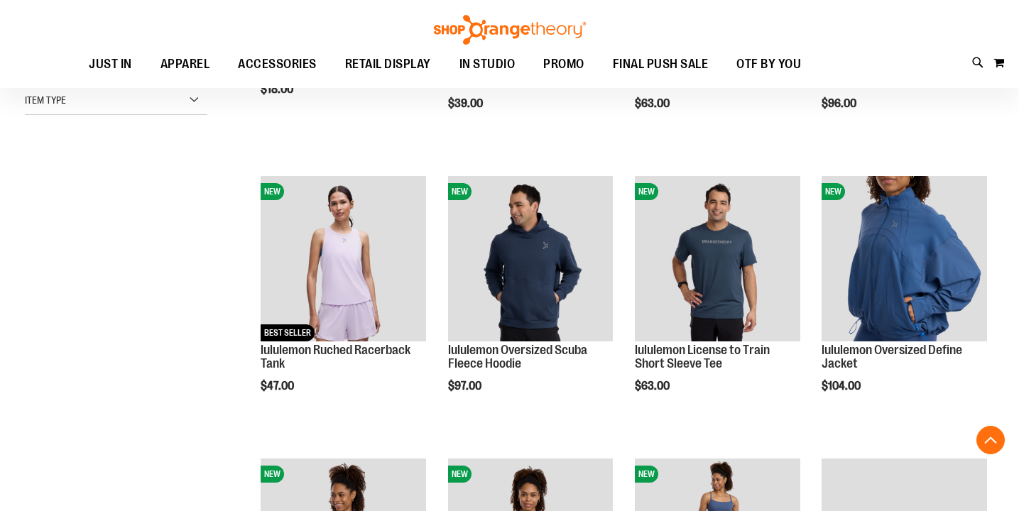
scroll to position [391, 0]
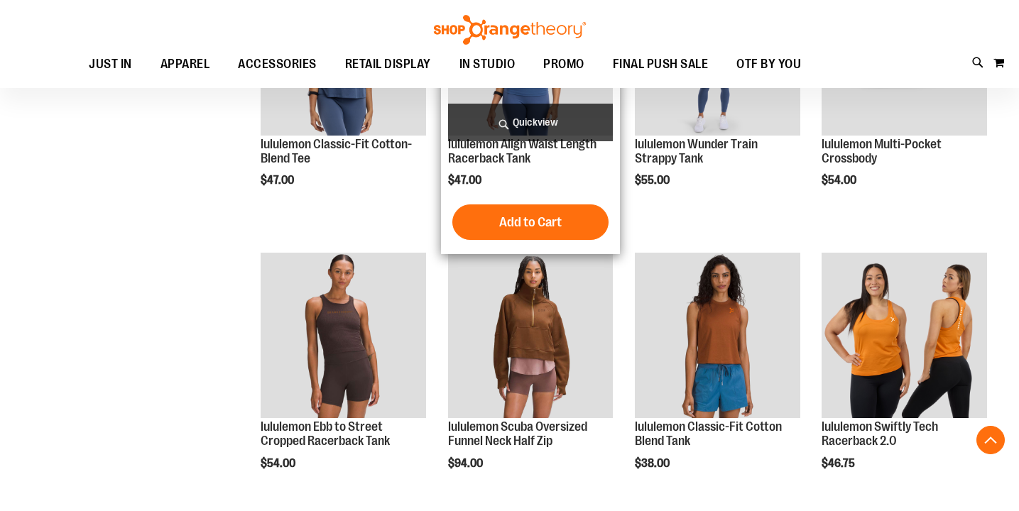
scroll to position [879, 0]
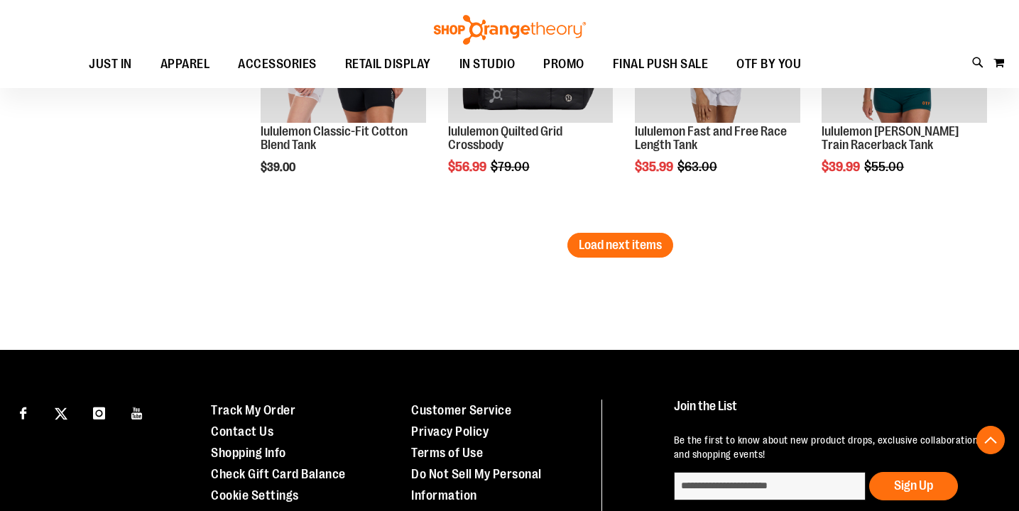
scroll to position [2589, 0]
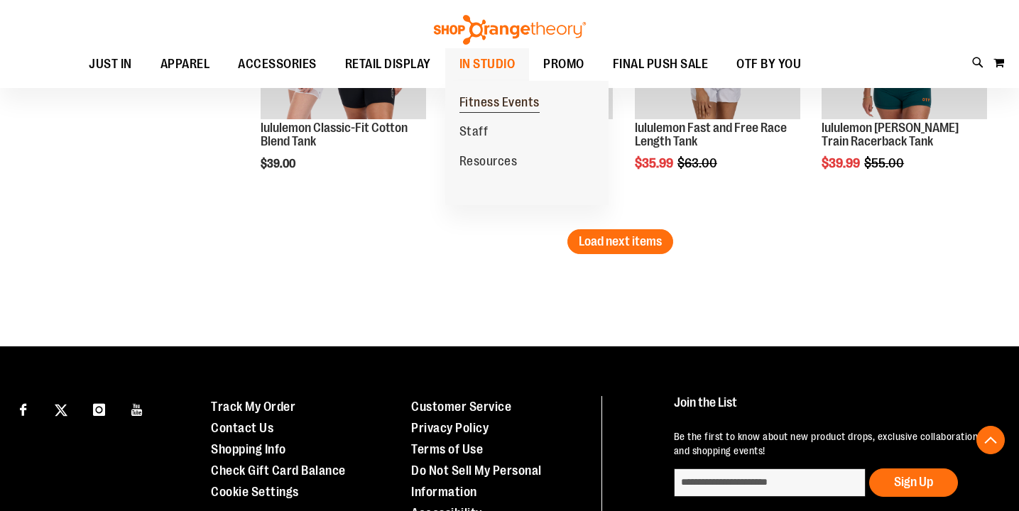
click at [494, 102] on span "Fitness Events" at bounding box center [499, 104] width 80 height 18
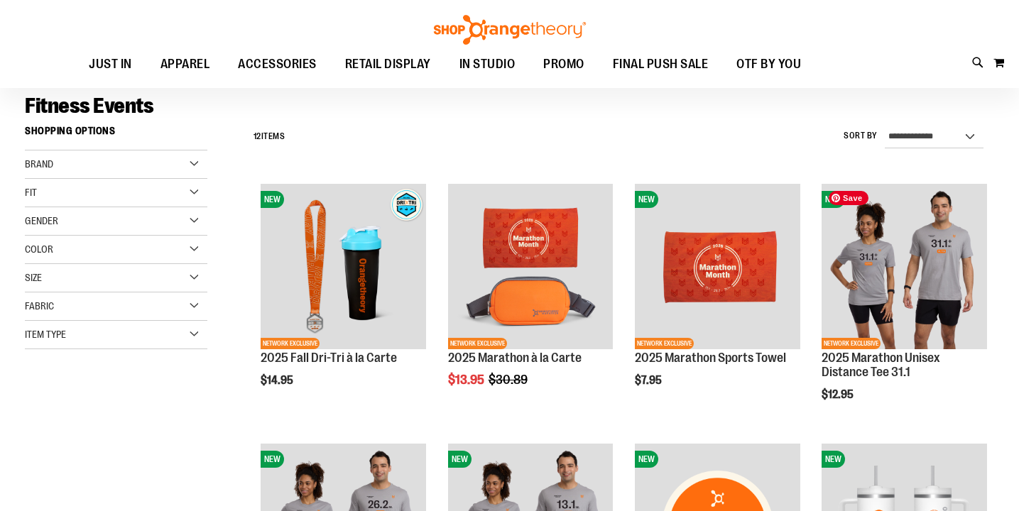
scroll to position [99, 0]
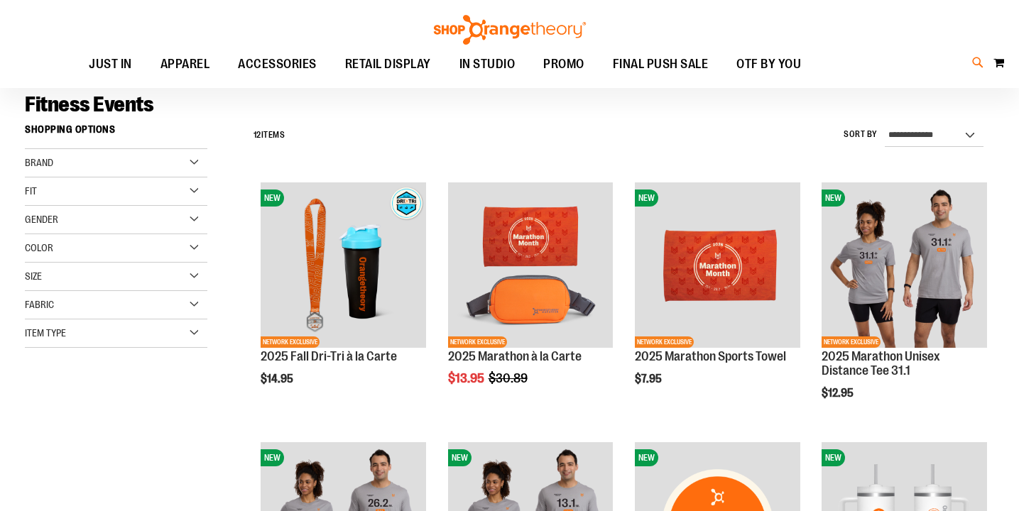
click at [977, 61] on icon at bounding box center [978, 63] width 12 height 16
type input "*****"
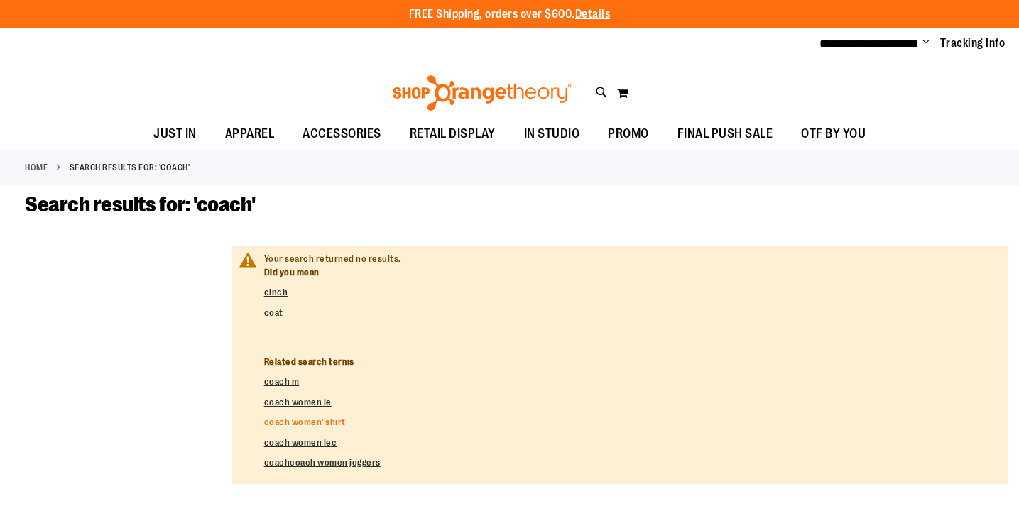
click at [299, 419] on link "coach women' shirt" at bounding box center [305, 422] width 82 height 11
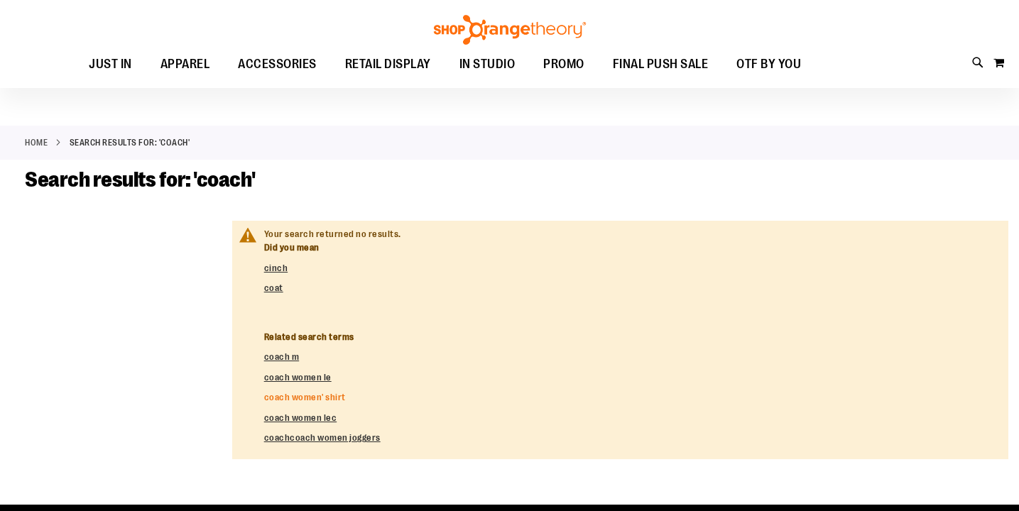
scroll to position [24, 0]
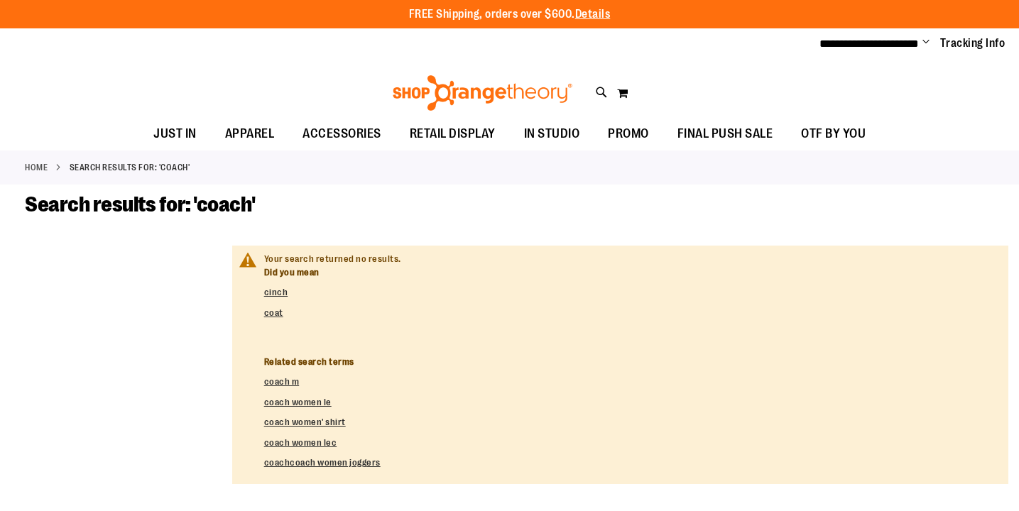
click at [927, 44] on span "Change" at bounding box center [925, 42] width 7 height 13
click at [599, 90] on icon at bounding box center [601, 92] width 12 height 16
type input "*"
type input "*****"
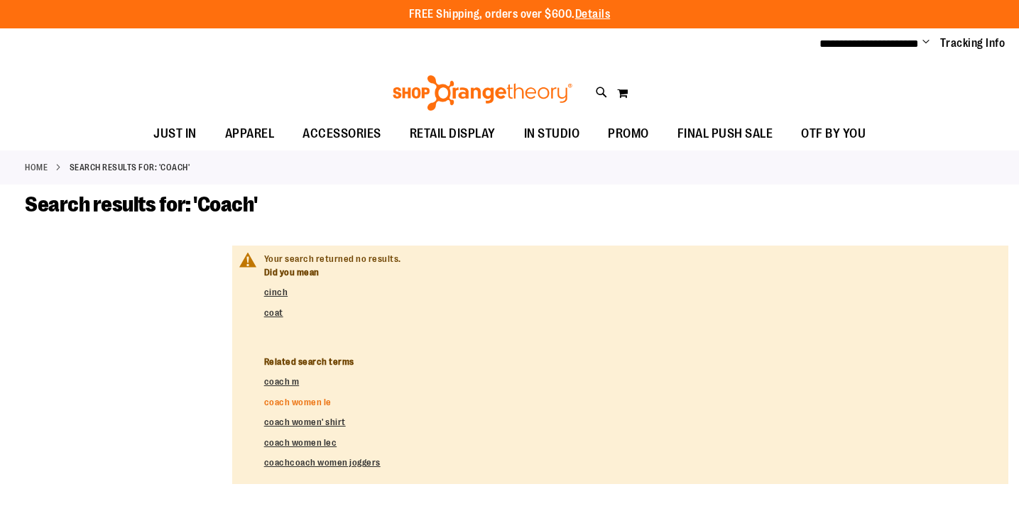
click at [311, 404] on link "coach women le" at bounding box center [297, 402] width 67 height 11
click at [848, 134] on span "OTF BY YOU" at bounding box center [833, 134] width 65 height 32
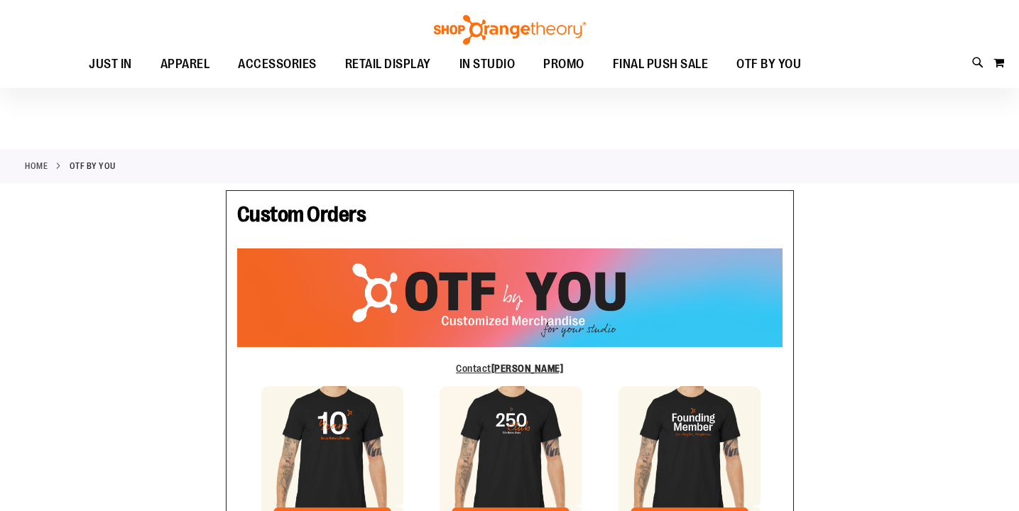
type input "*******"
type input "*****"
type input "**********"
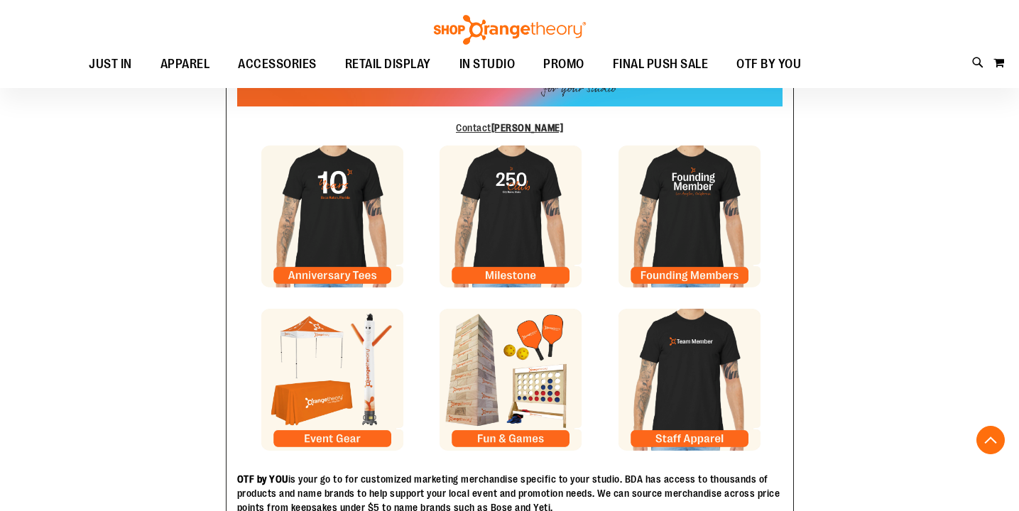
scroll to position [243, 0]
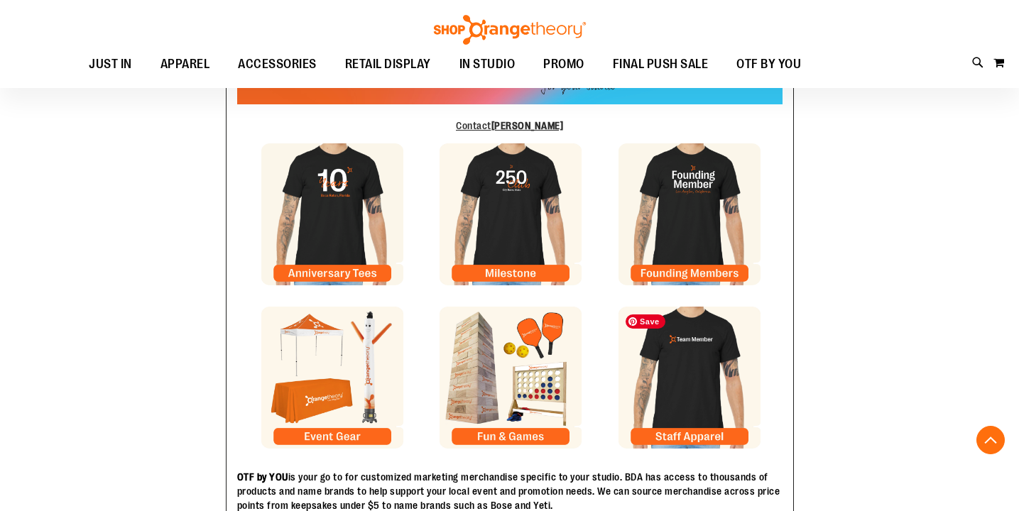
click at [703, 437] on img at bounding box center [689, 378] width 142 height 142
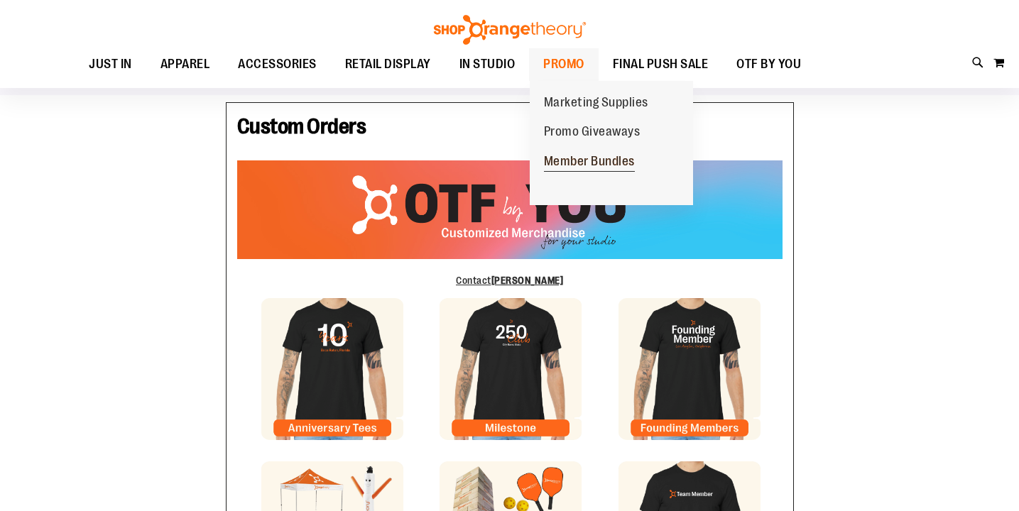
scroll to position [0, 0]
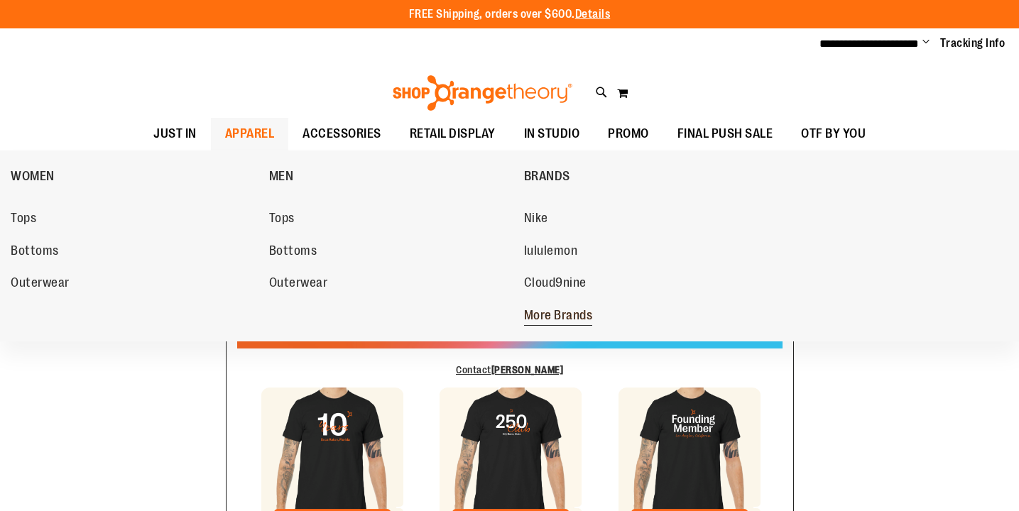
click at [557, 317] on span "More Brands" at bounding box center [558, 317] width 69 height 18
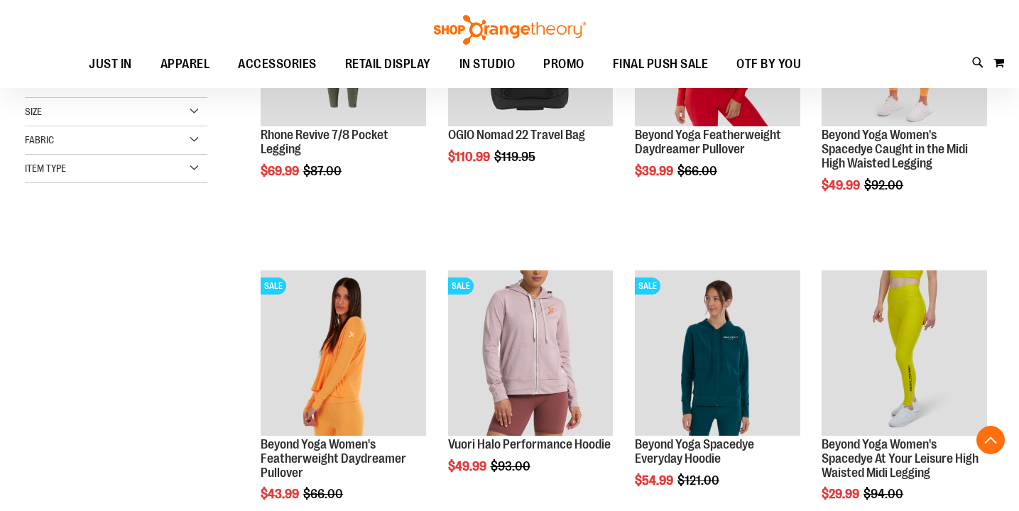
scroll to position [304, 0]
